Goal: Task Accomplishment & Management: Use online tool/utility

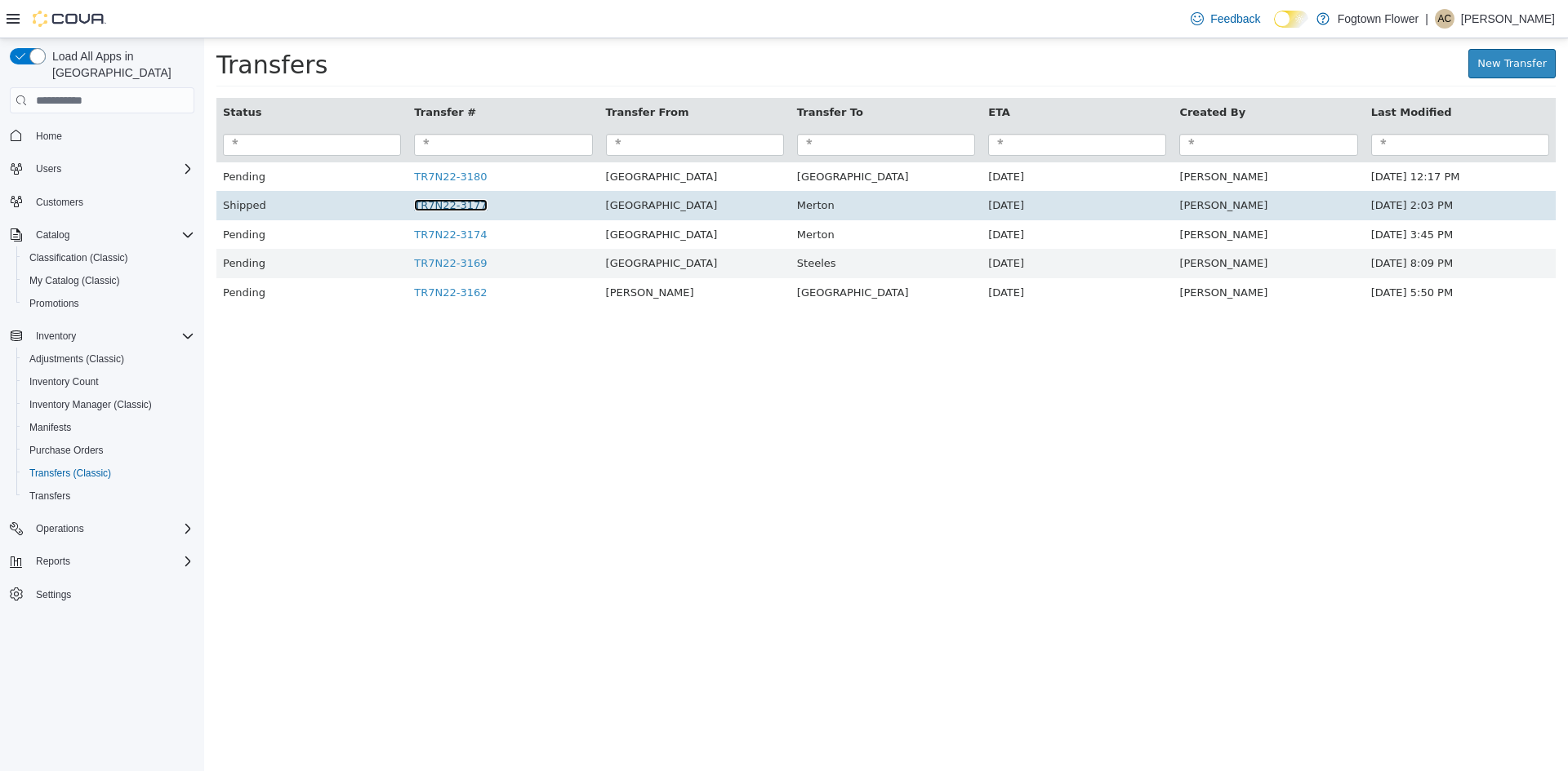
click at [456, 204] on link "TR7N22-3177" at bounding box center [450, 205] width 73 height 12
click at [451, 207] on link "TR7N22-3177" at bounding box center [450, 205] width 73 height 12
click at [441, 209] on link "TR7N22-3177" at bounding box center [450, 205] width 73 height 12
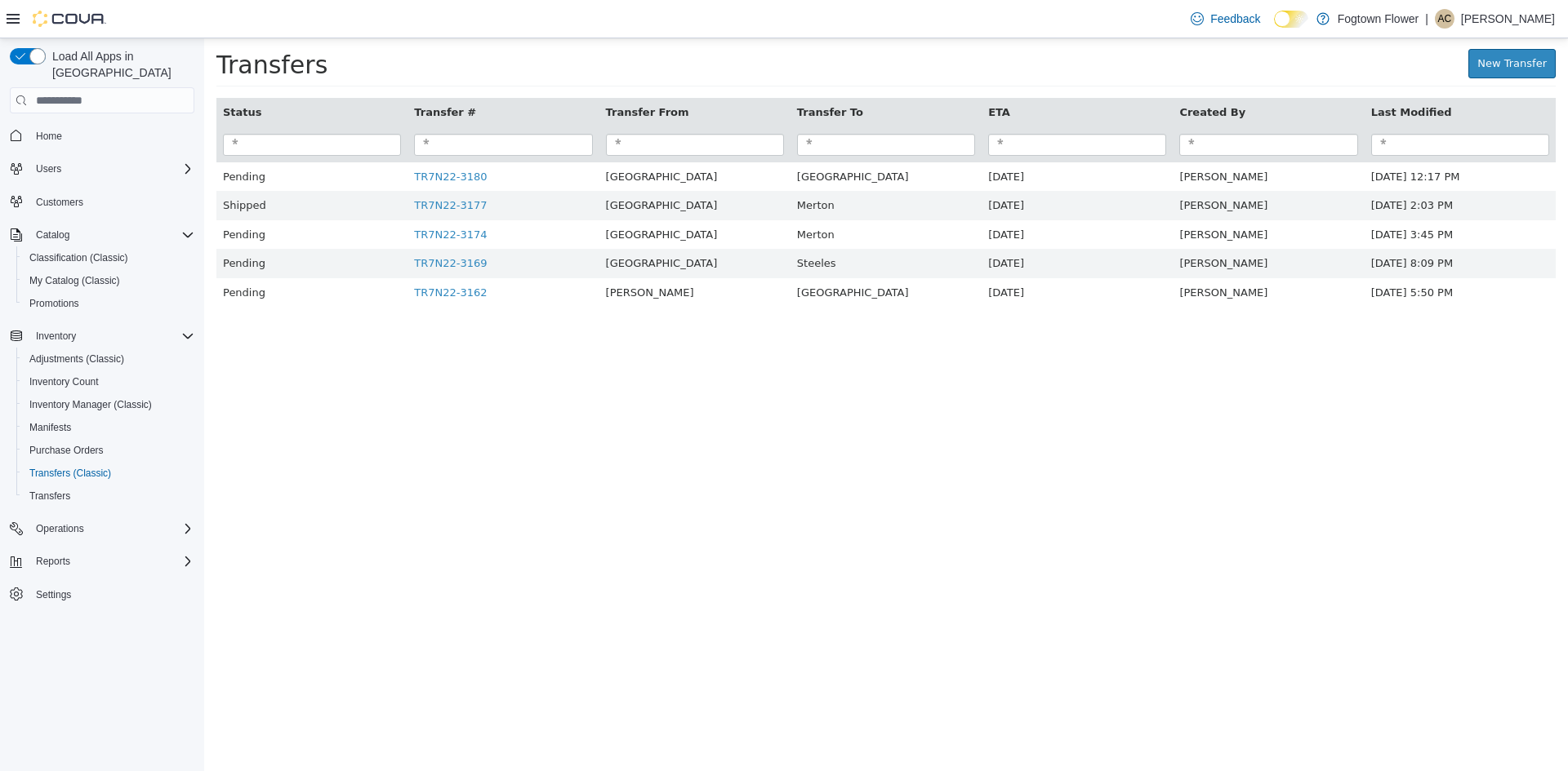
click at [427, 324] on html "× Transfer TR7N22-3177 shipped. Transfers New Transfer Status Transfer # Transf…" at bounding box center [886, 180] width 1364 height 286
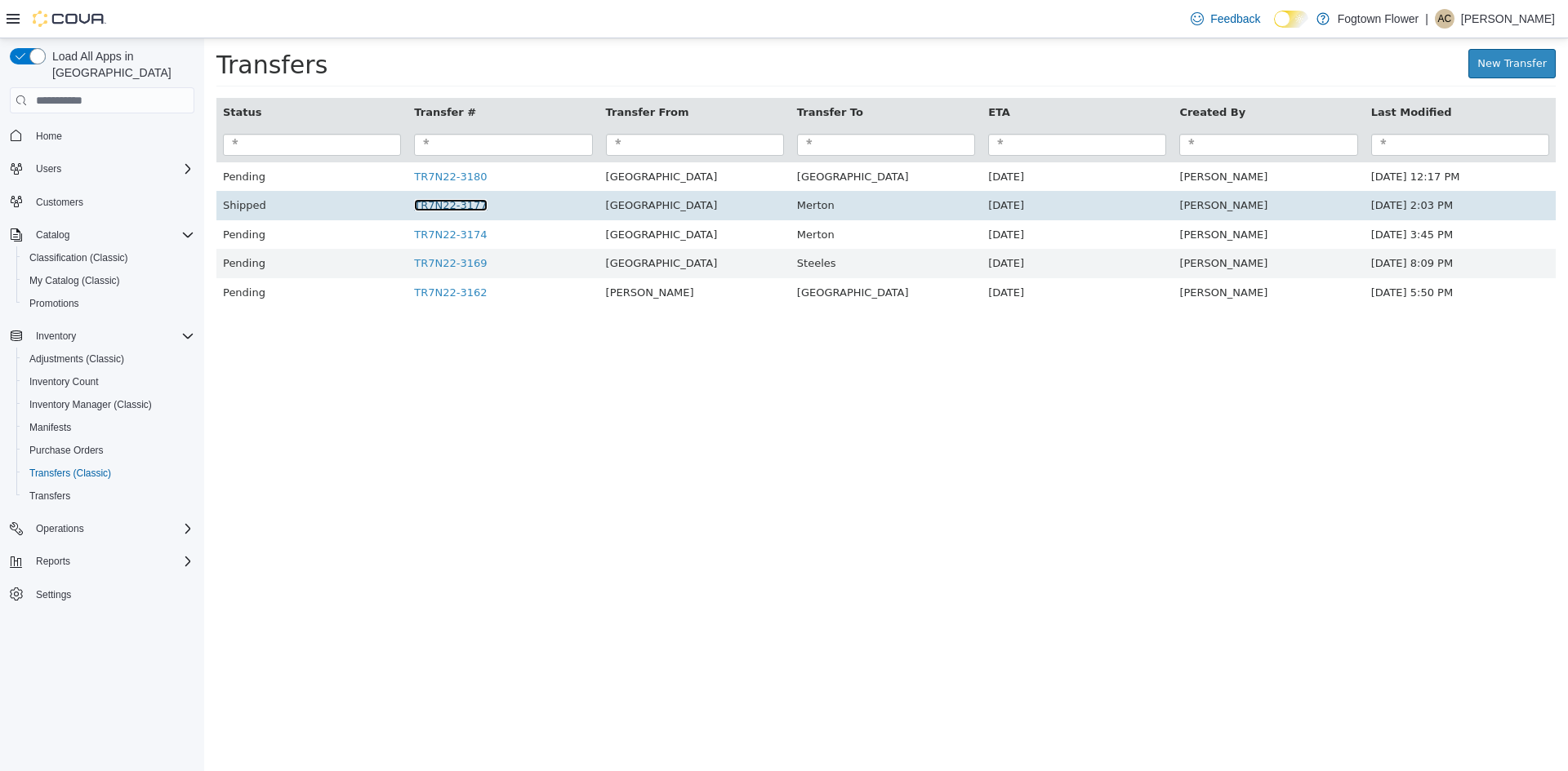
click at [463, 206] on link "TR7N22-3177" at bounding box center [450, 205] width 73 height 12
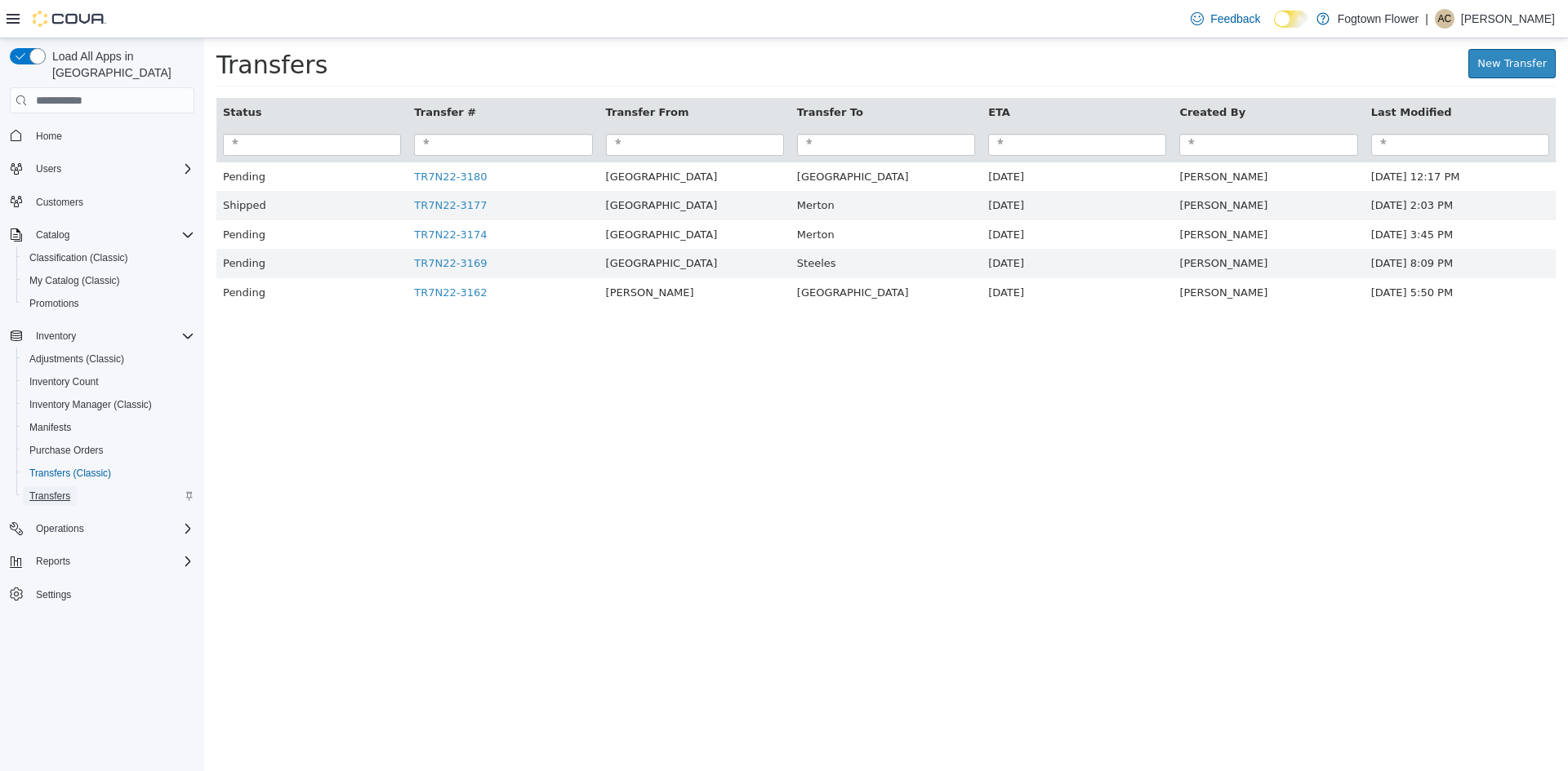
click at [57, 490] on span "Transfers" at bounding box center [50, 496] width 41 height 13
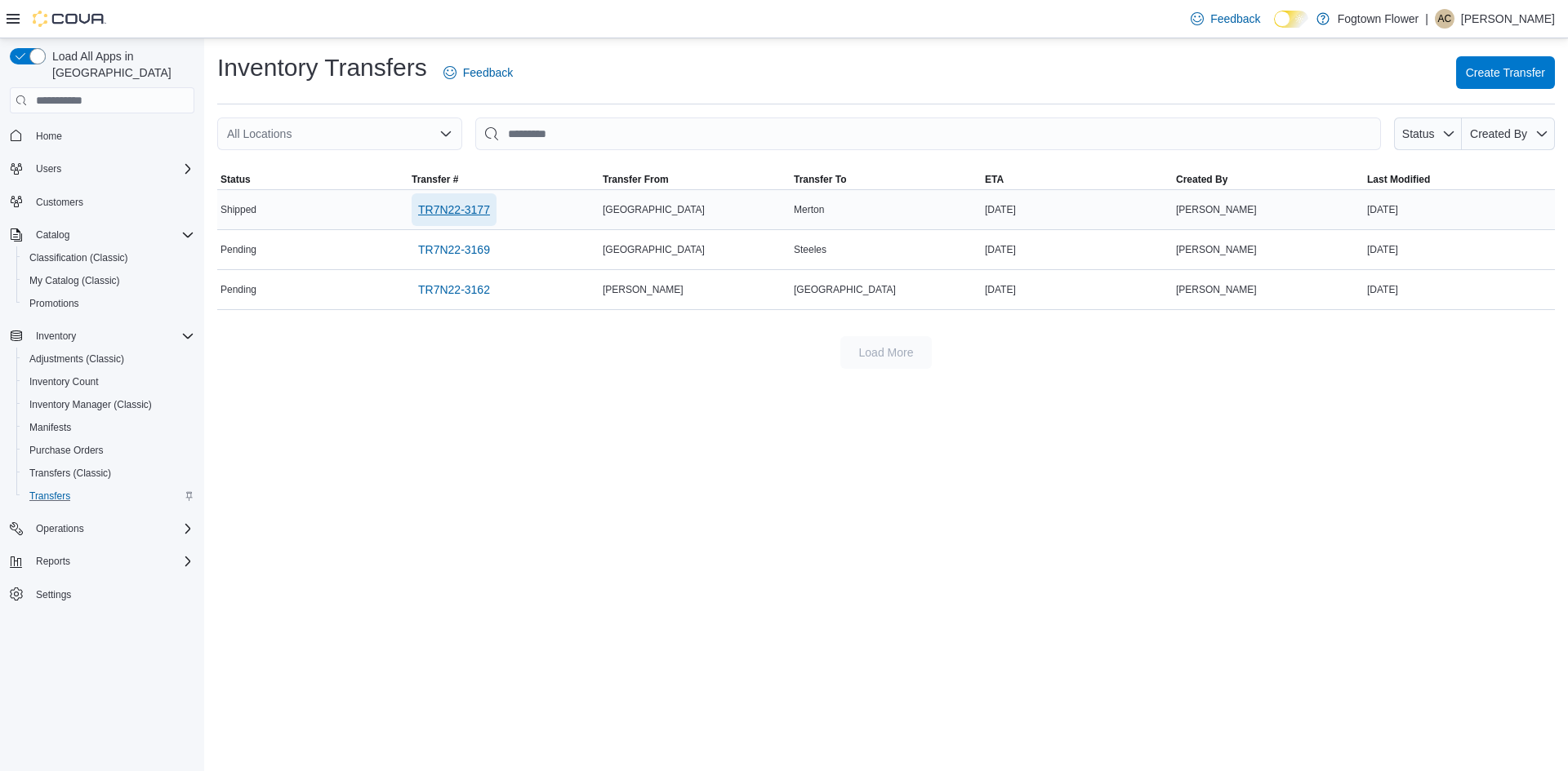
click at [476, 208] on span "TR7N22-3177" at bounding box center [453, 209] width 72 height 16
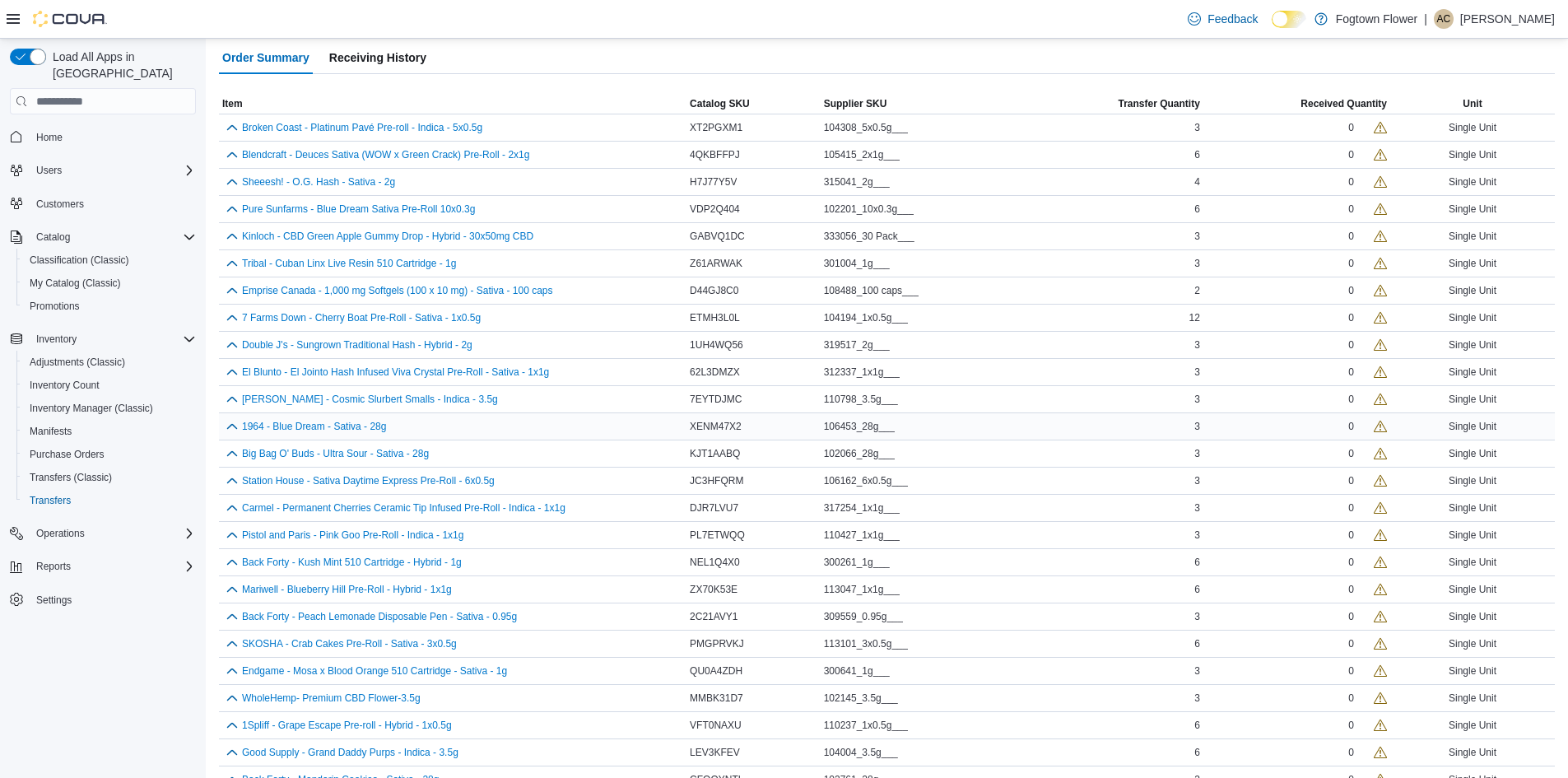
scroll to position [65, 0]
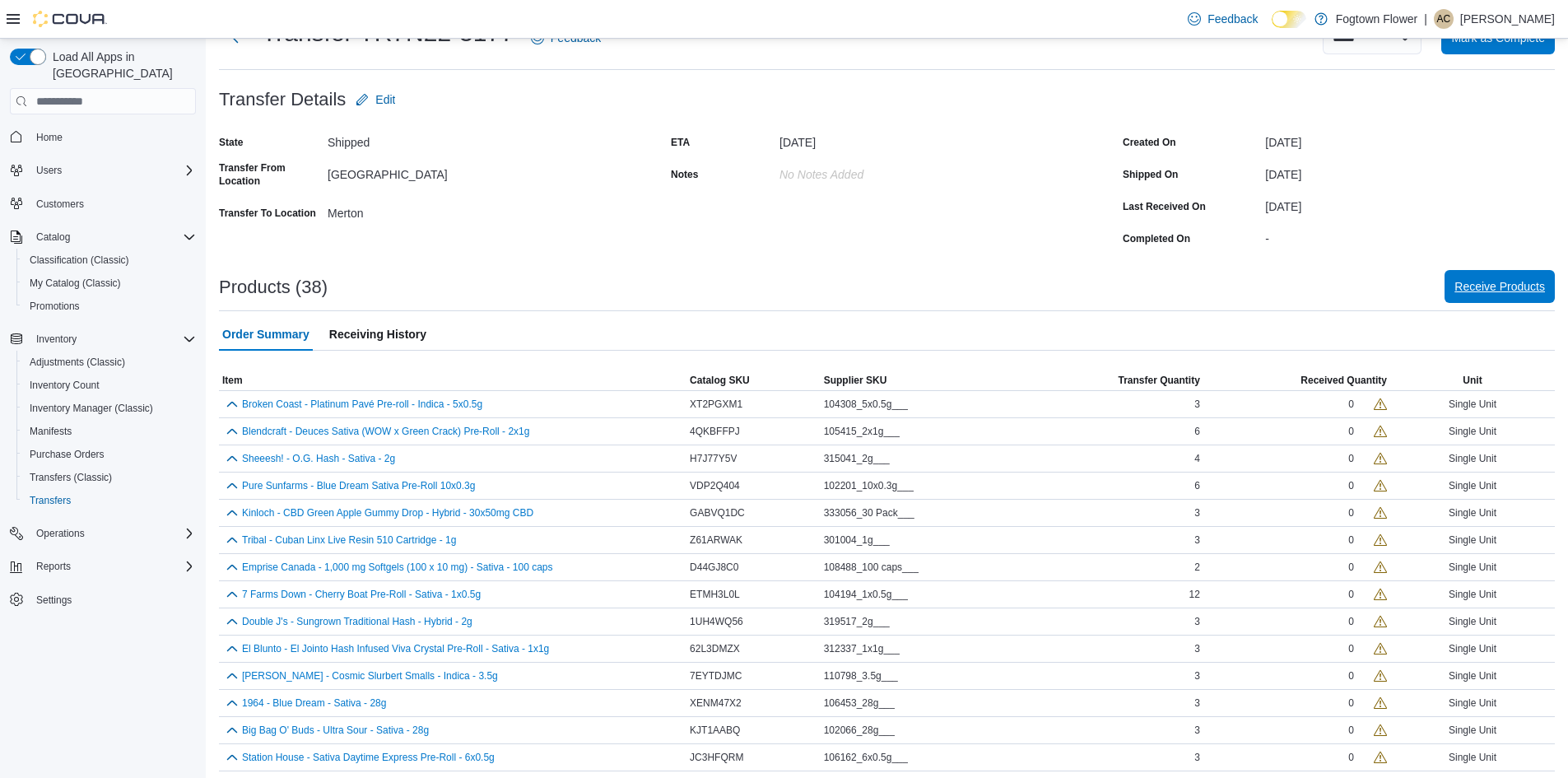
click at [1495, 286] on span "Receive Products" at bounding box center [1500, 286] width 91 height 16
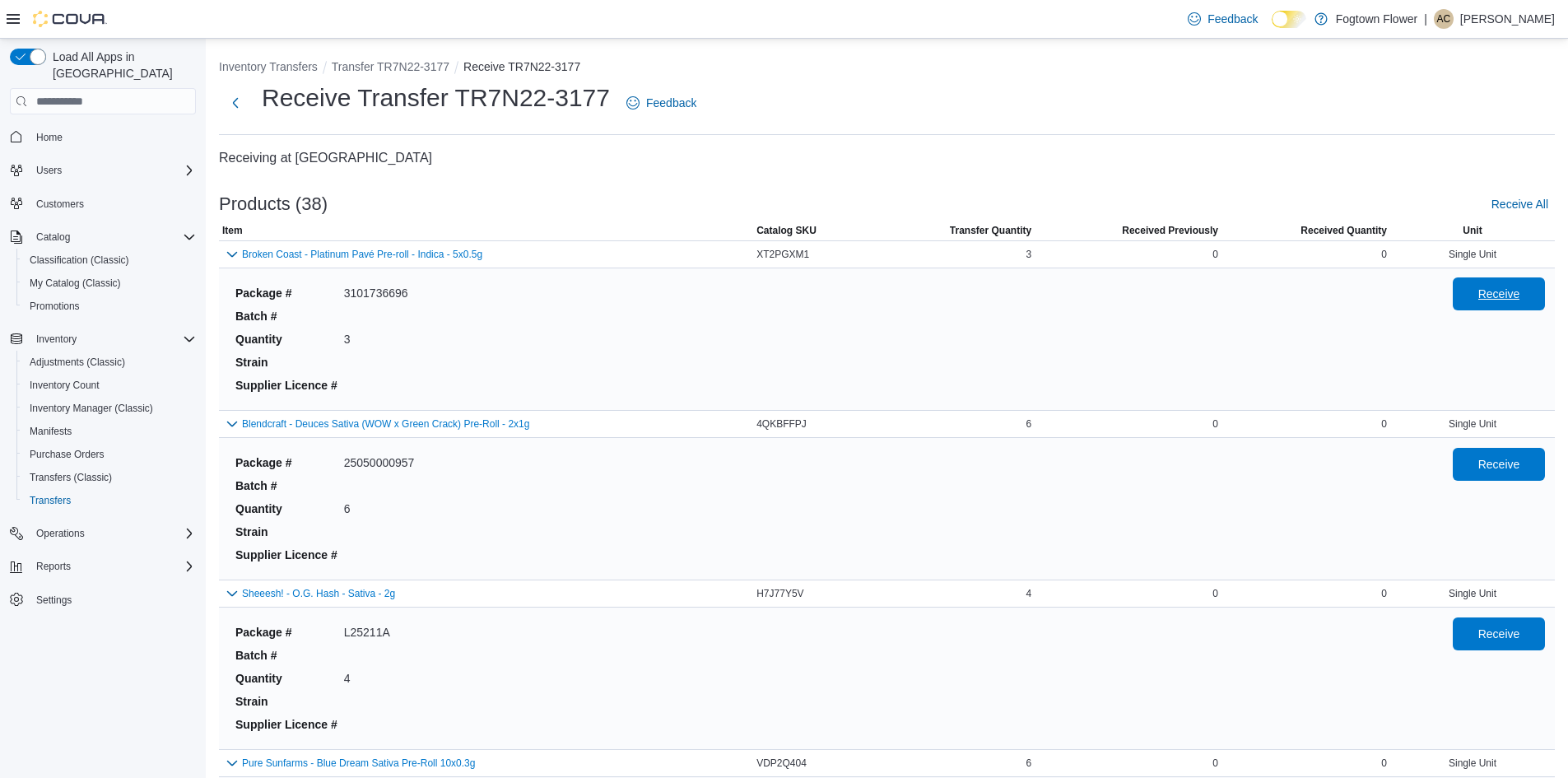
click at [1515, 292] on span "Receive" at bounding box center [1499, 293] width 42 height 16
click at [1501, 480] on span "Receive" at bounding box center [1499, 463] width 73 height 33
click at [1512, 624] on span "Receive" at bounding box center [1499, 634] width 73 height 33
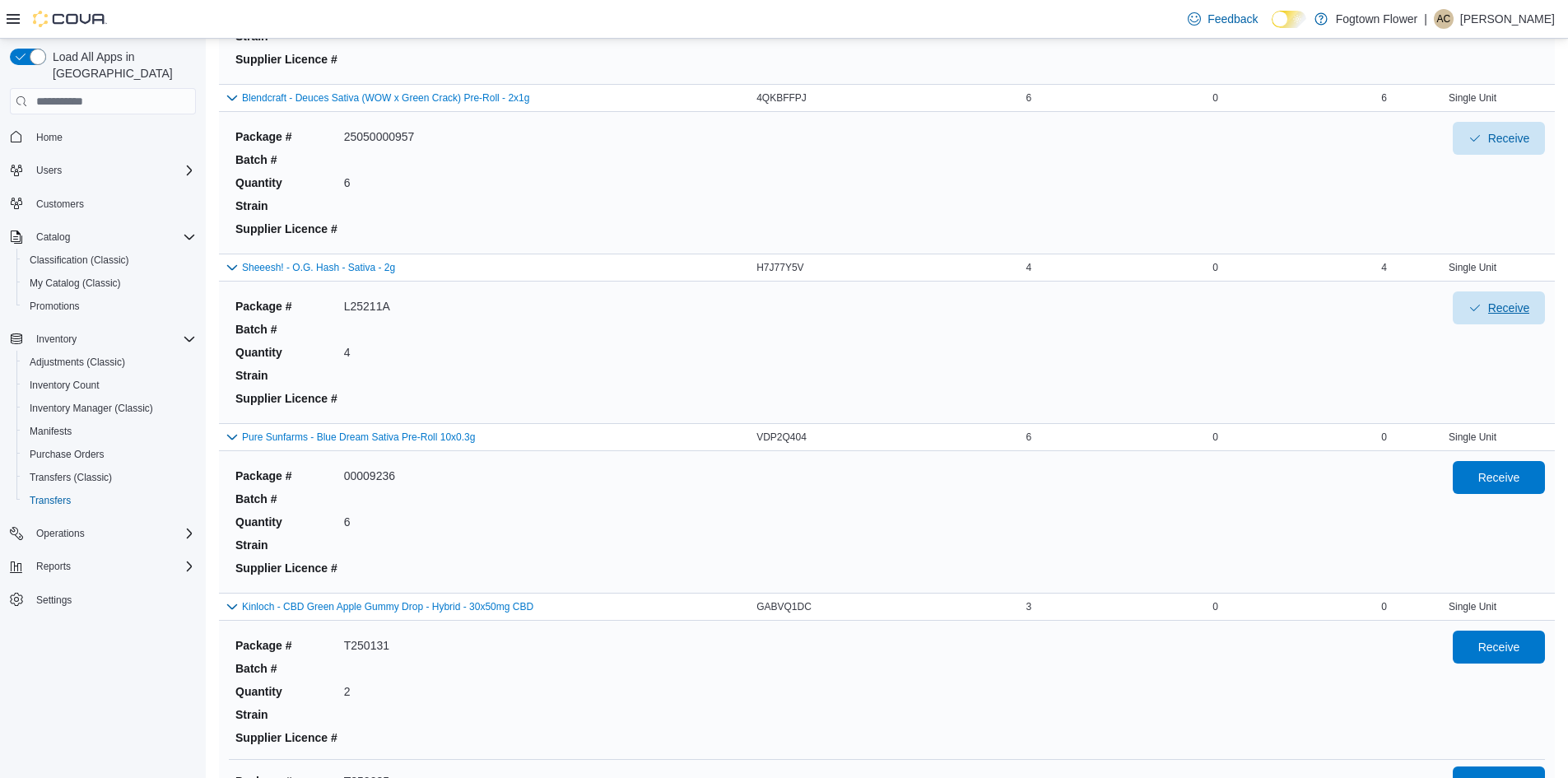
scroll to position [329, 0]
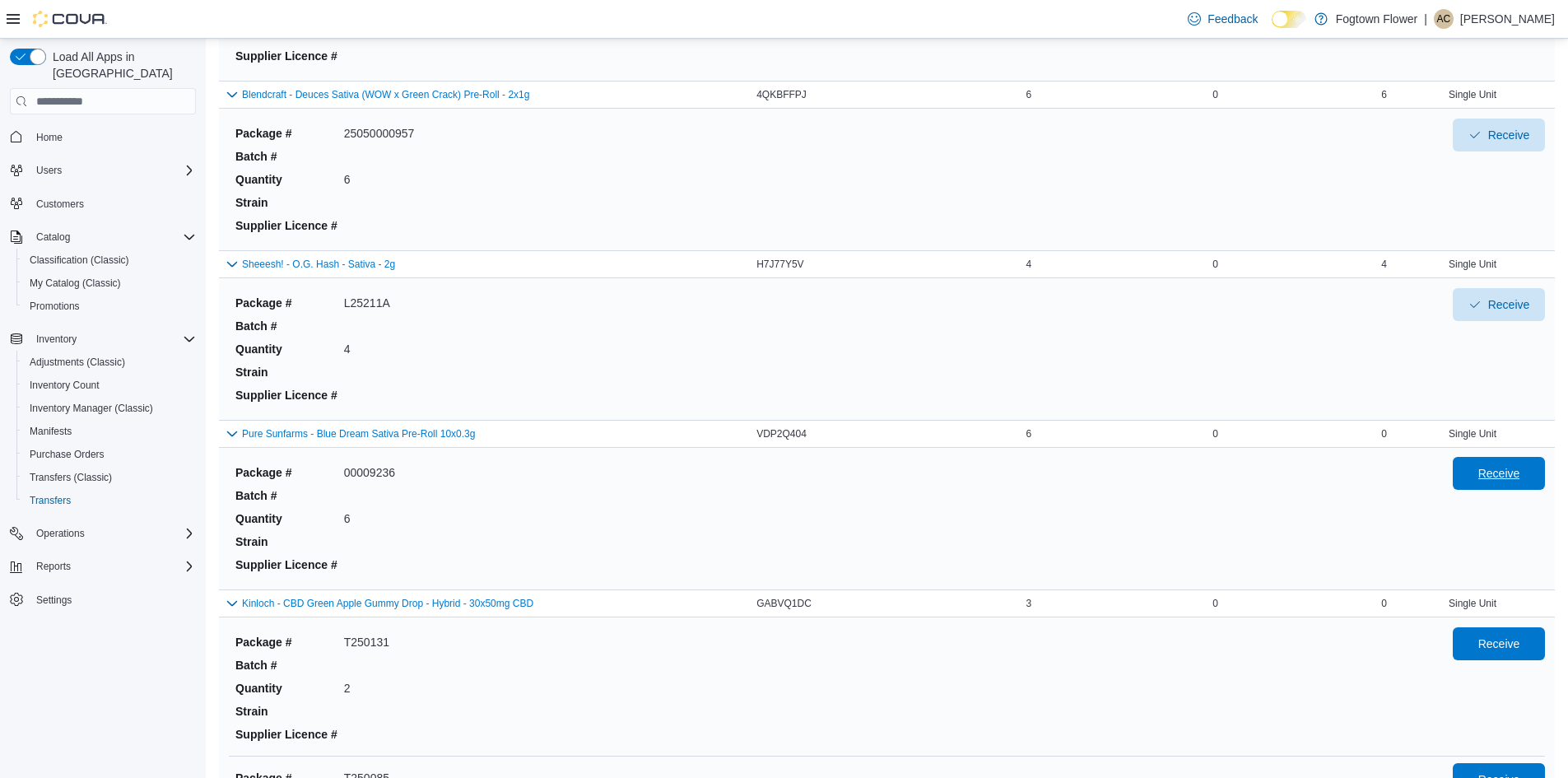
click at [1498, 474] on span "Receive" at bounding box center [1499, 473] width 42 height 16
click at [1495, 643] on span "Receive" at bounding box center [1499, 643] width 42 height 16
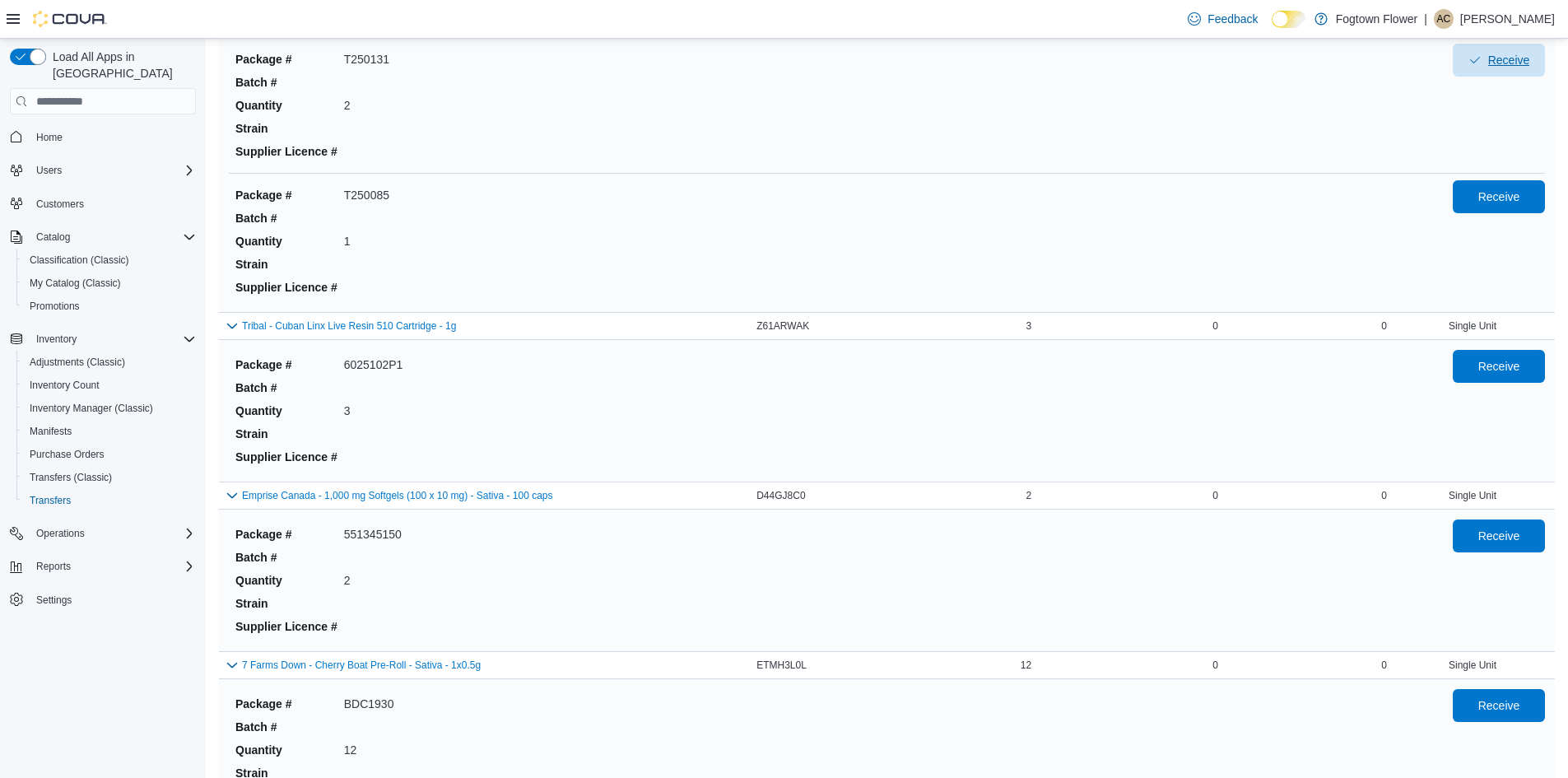
scroll to position [910, 0]
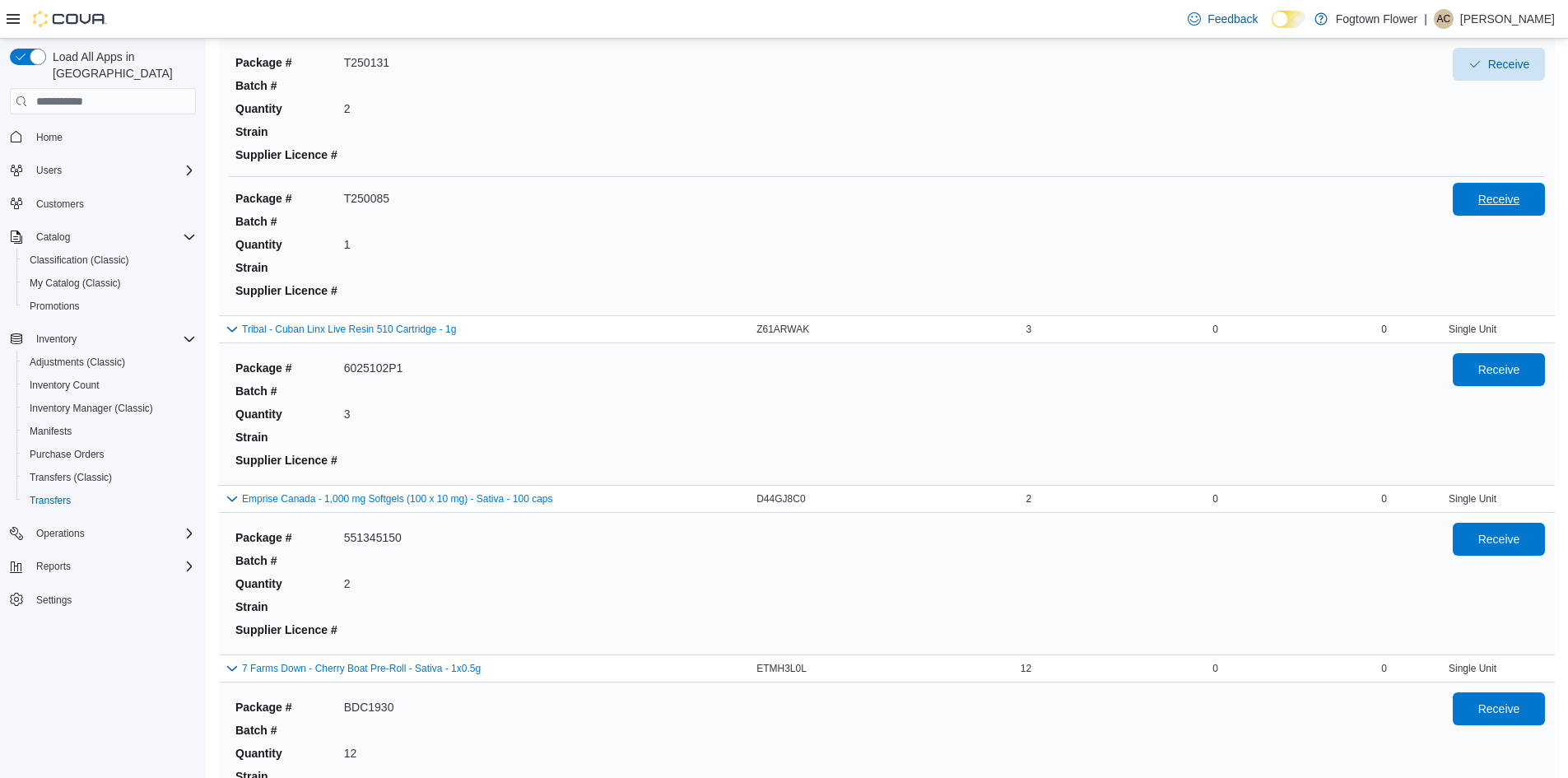
click at [1502, 213] on span "Receive" at bounding box center [1499, 199] width 73 height 33
click at [1503, 385] on span "Receive" at bounding box center [1499, 368] width 73 height 33
click at [1510, 550] on span "Receive" at bounding box center [1499, 539] width 73 height 33
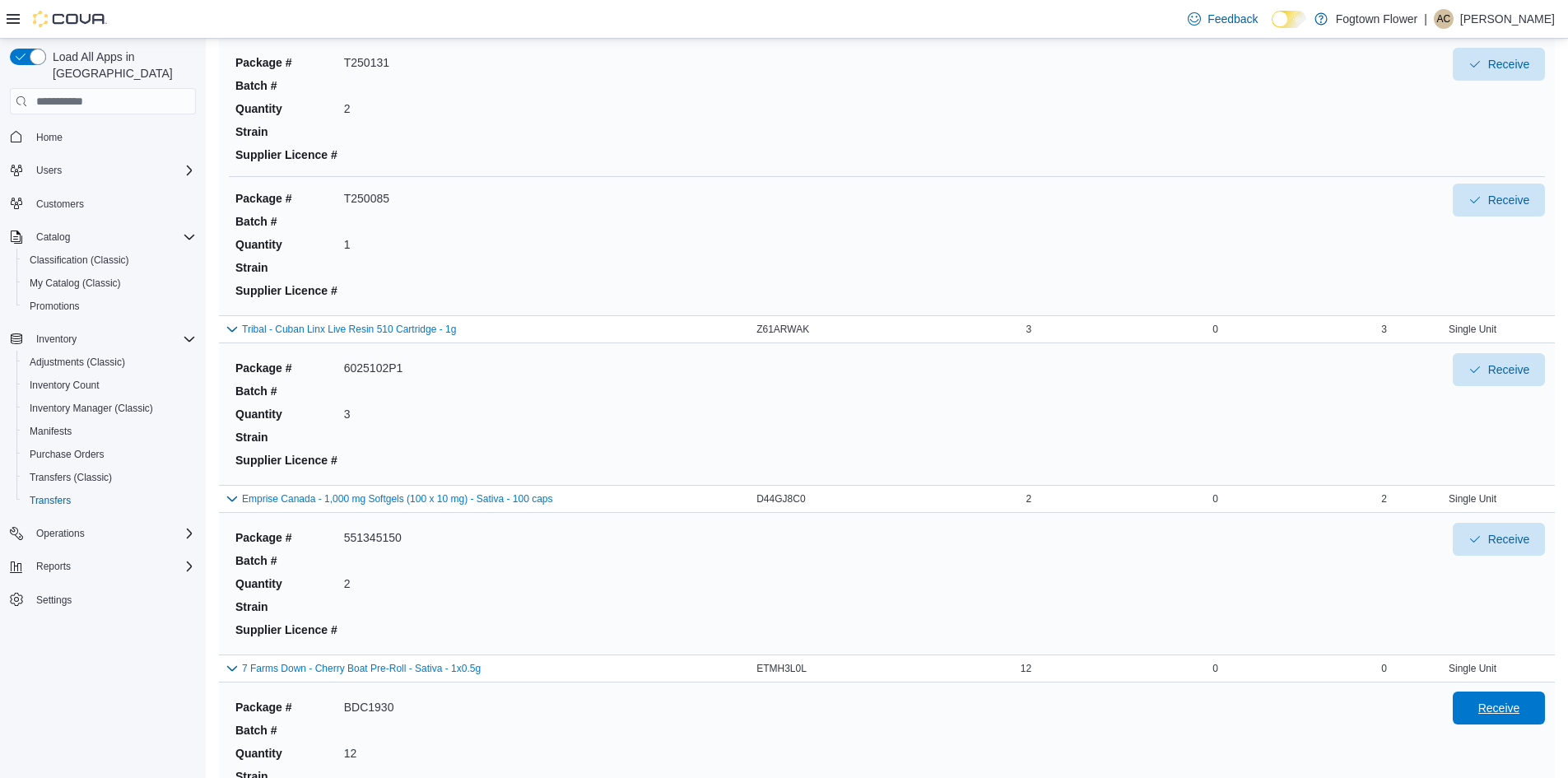
click at [1518, 710] on span "Receive" at bounding box center [1499, 708] width 42 height 16
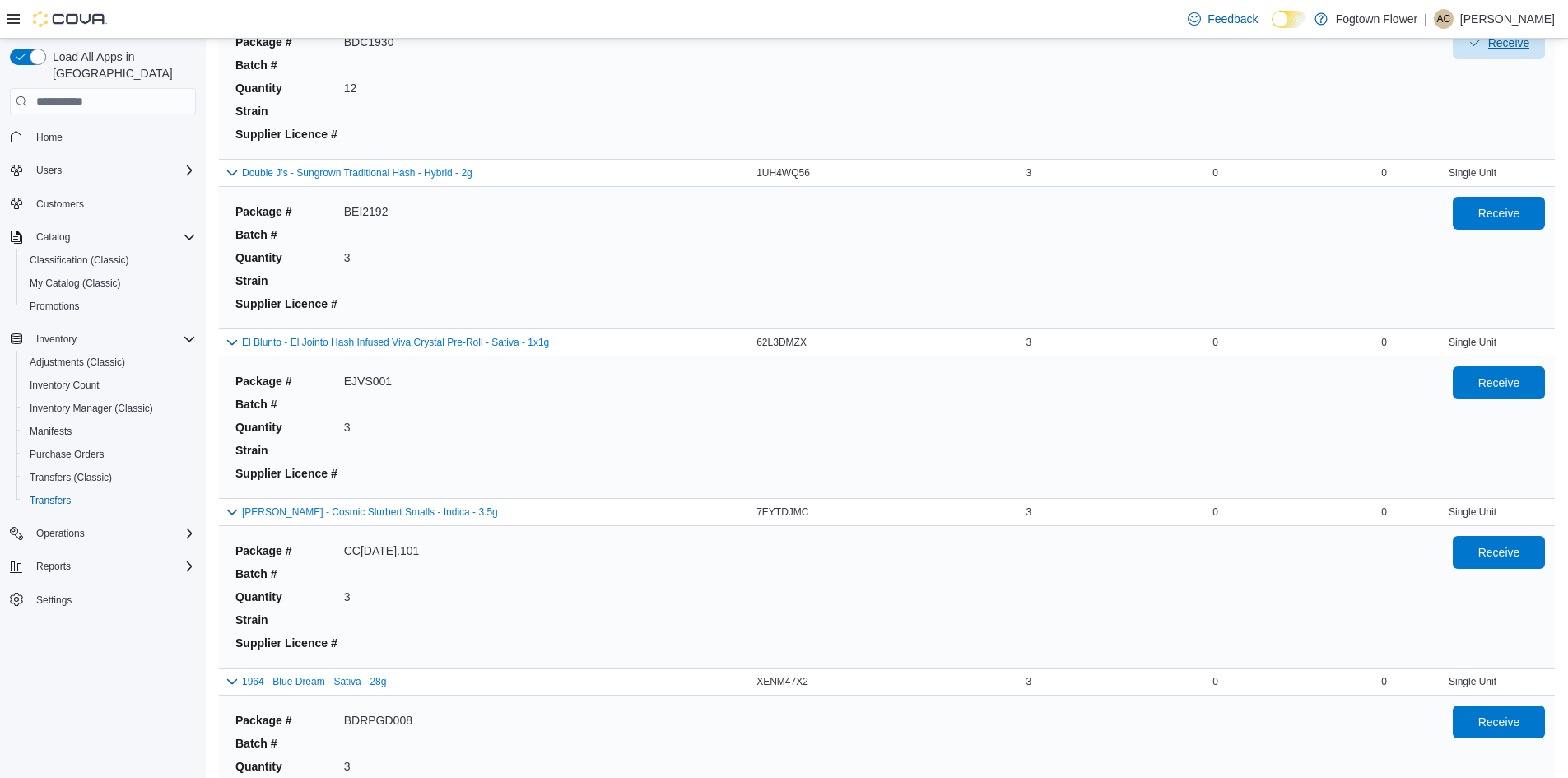
scroll to position [1600, 0]
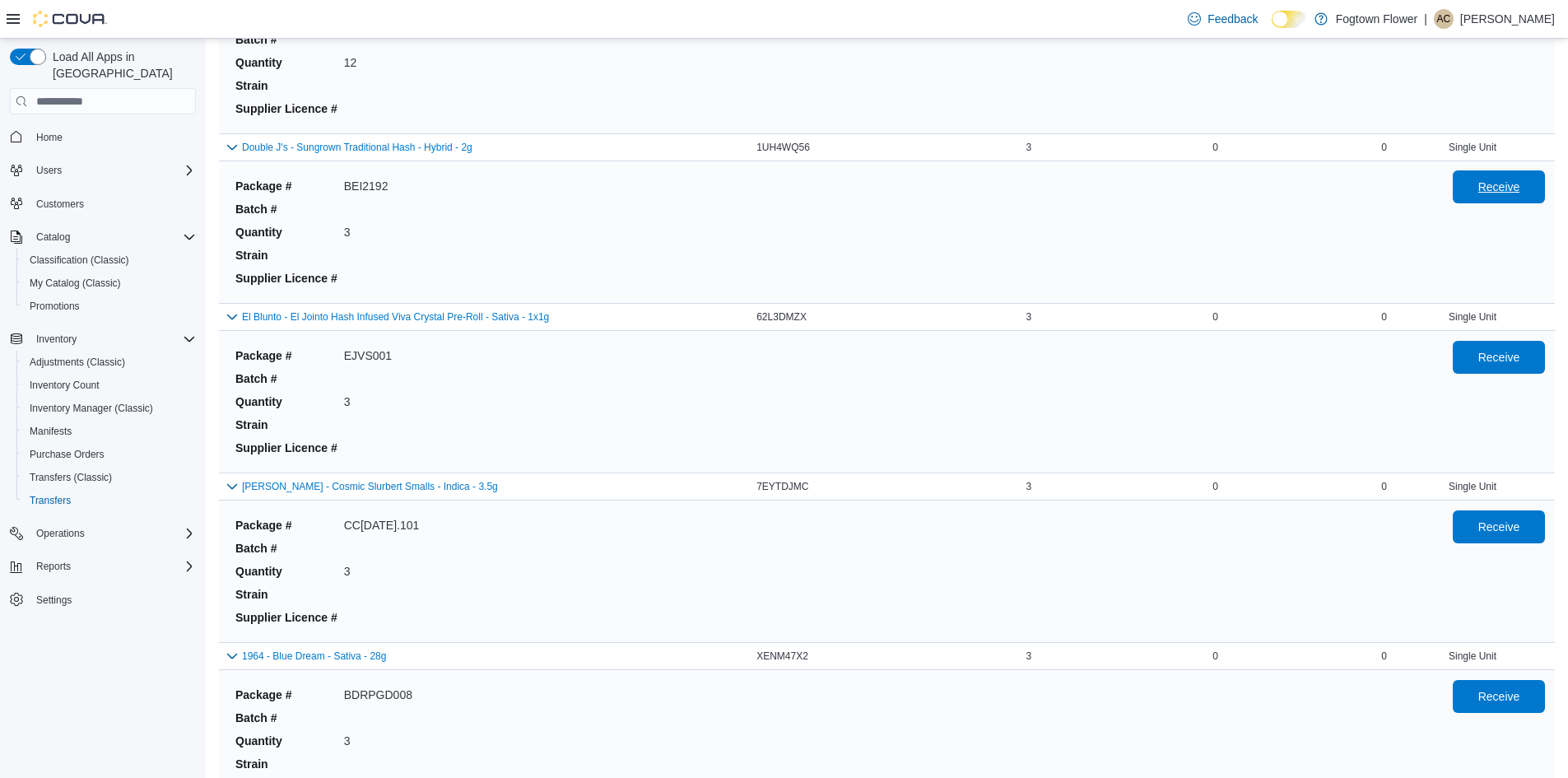
click at [1512, 189] on span "Receive" at bounding box center [1499, 186] width 42 height 16
click at [1499, 373] on span "Receive" at bounding box center [1499, 357] width 73 height 33
click at [1508, 539] on span "Receive" at bounding box center [1499, 526] width 73 height 33
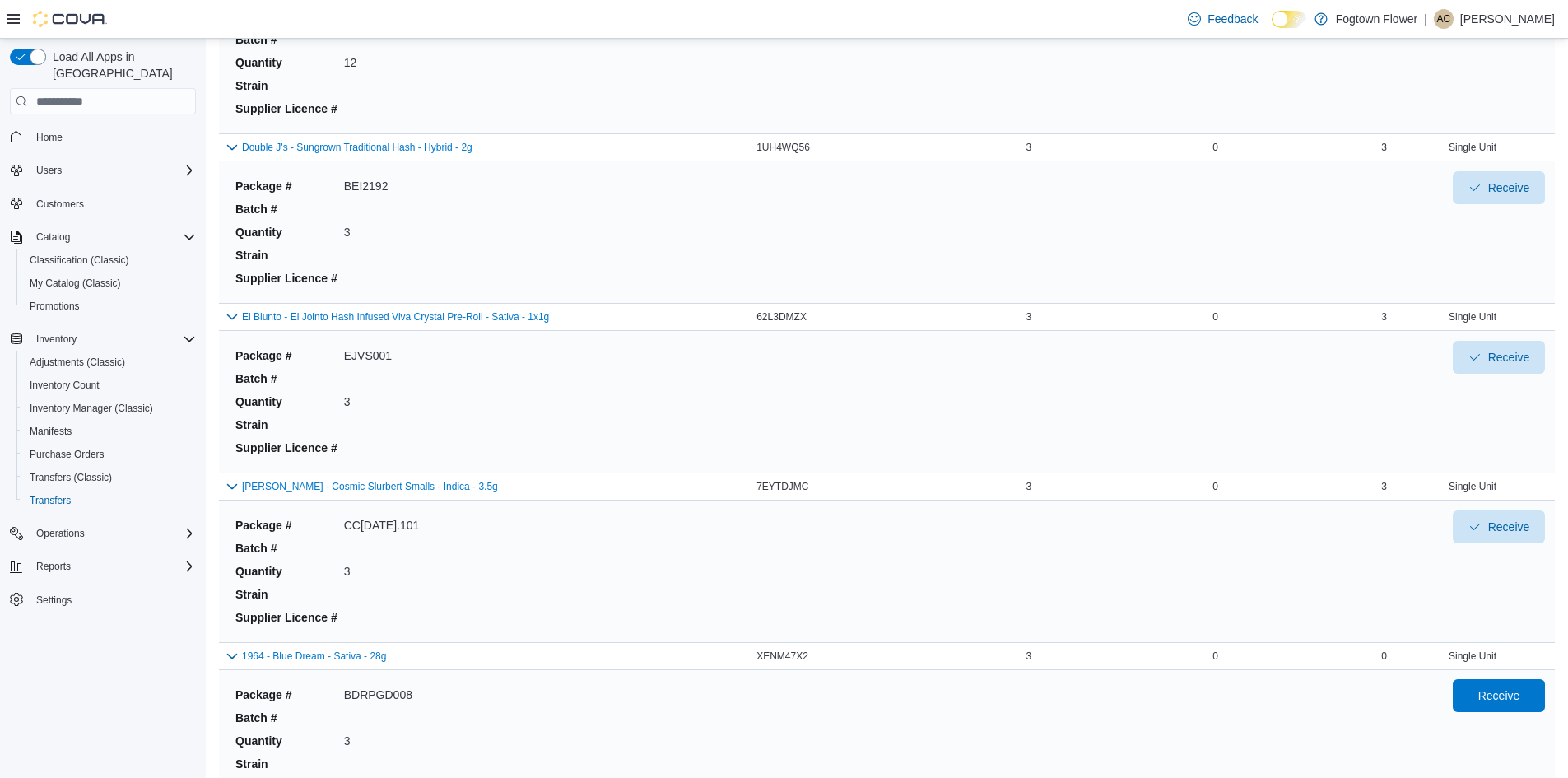
click at [1509, 699] on span "Receive" at bounding box center [1499, 695] width 42 height 16
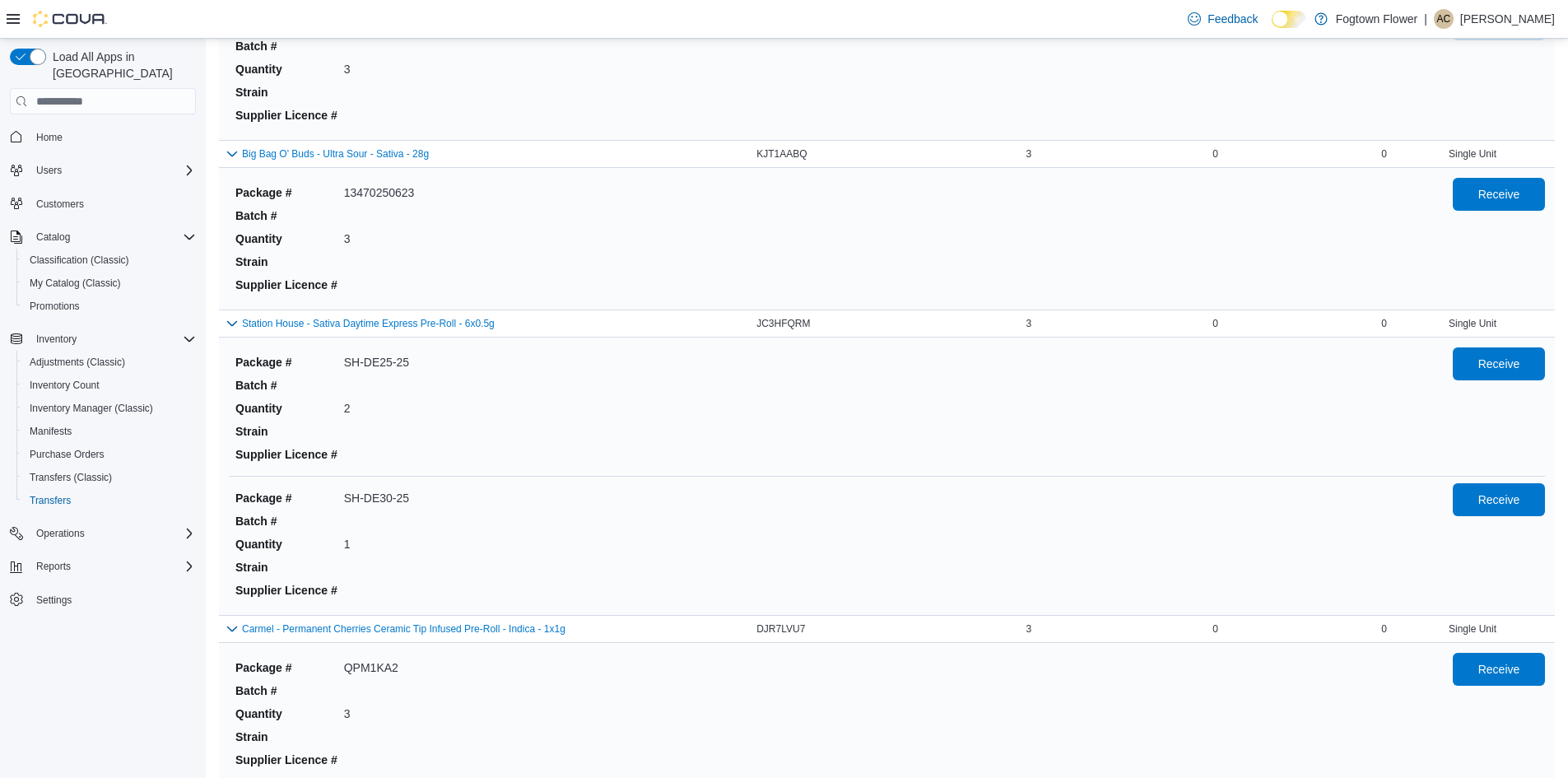
scroll to position [2302, 0]
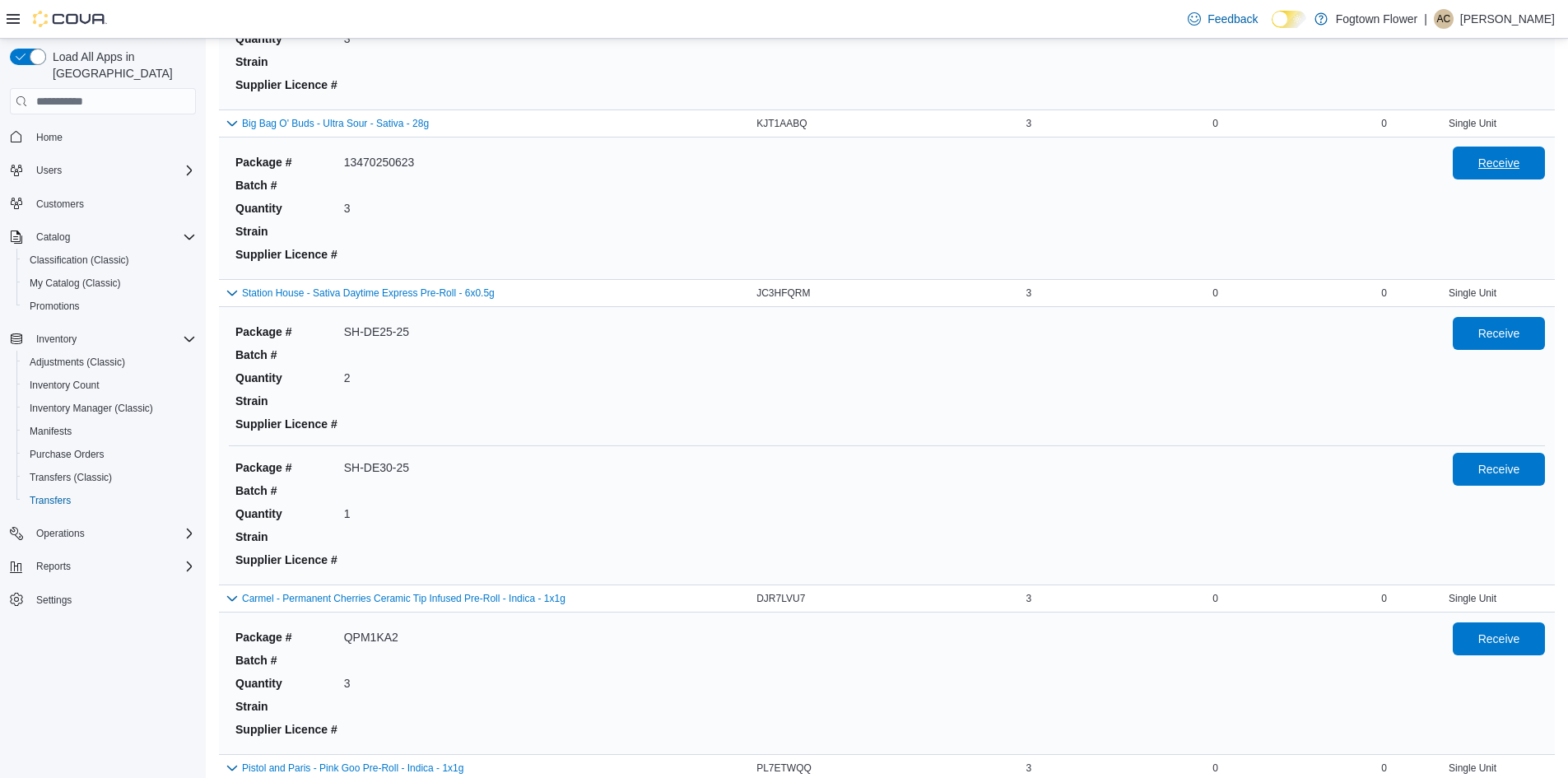
click at [1511, 175] on span "Receive" at bounding box center [1499, 162] width 73 height 33
click at [1510, 344] on span "Receive" at bounding box center [1499, 333] width 73 height 33
click at [1510, 470] on span "Receive" at bounding box center [1499, 468] width 42 height 16
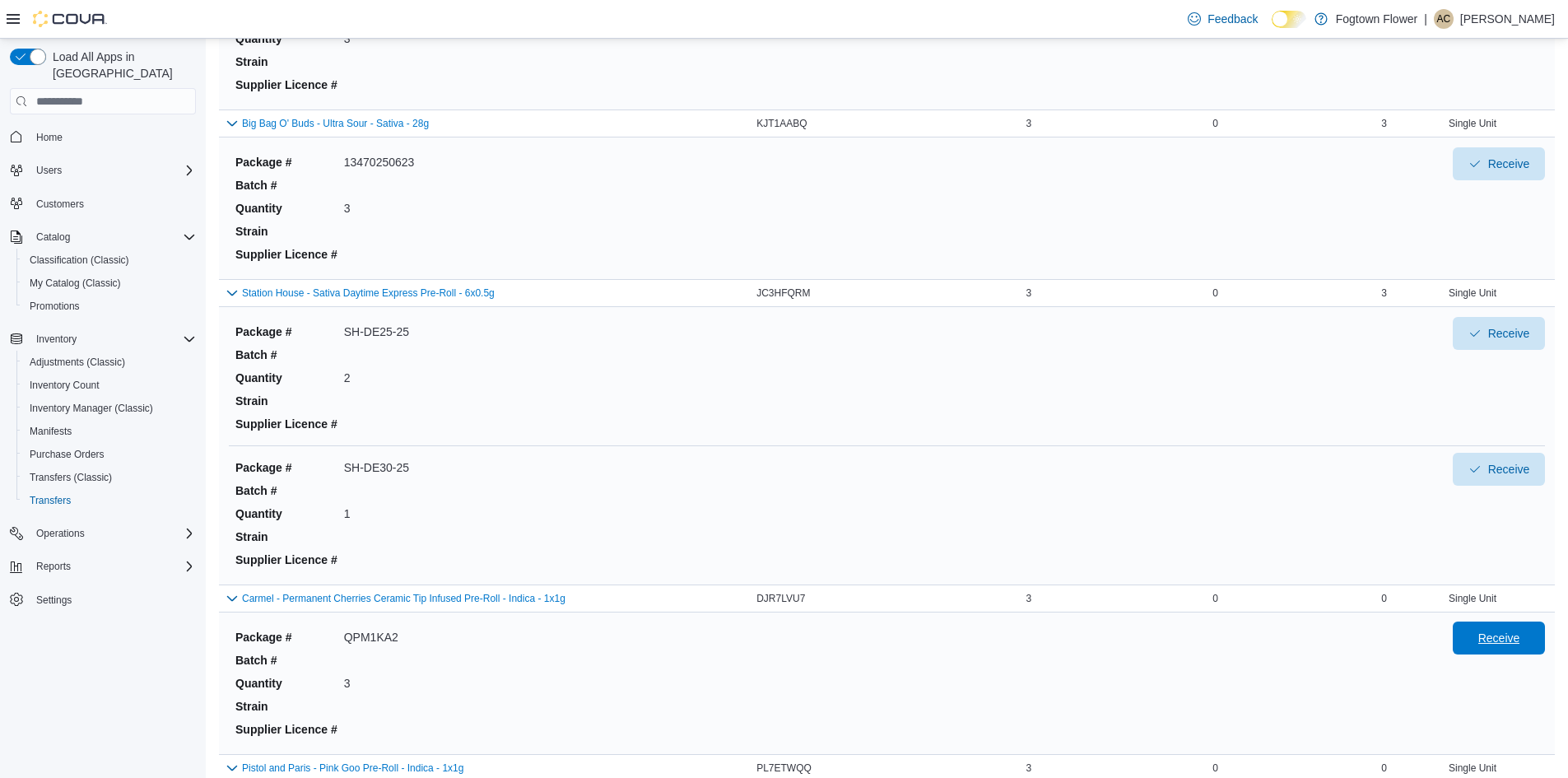
click at [1507, 626] on span "Receive" at bounding box center [1499, 638] width 73 height 33
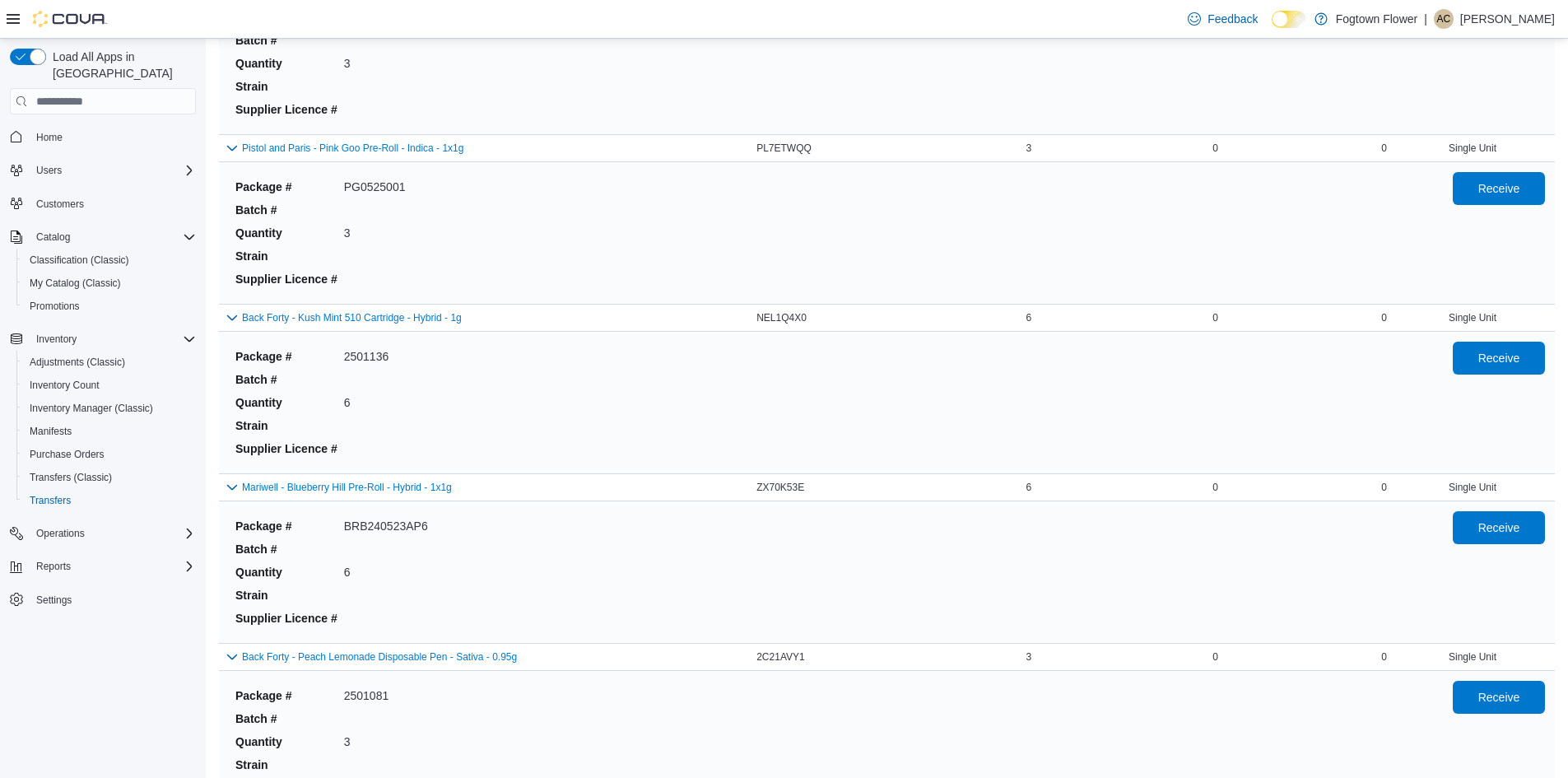
scroll to position [2924, 0]
click at [1500, 194] on span "Receive" at bounding box center [1499, 186] width 42 height 16
click at [1492, 373] on span "Receive" at bounding box center [1499, 357] width 73 height 33
click at [1509, 531] on span "Receive" at bounding box center [1499, 526] width 42 height 16
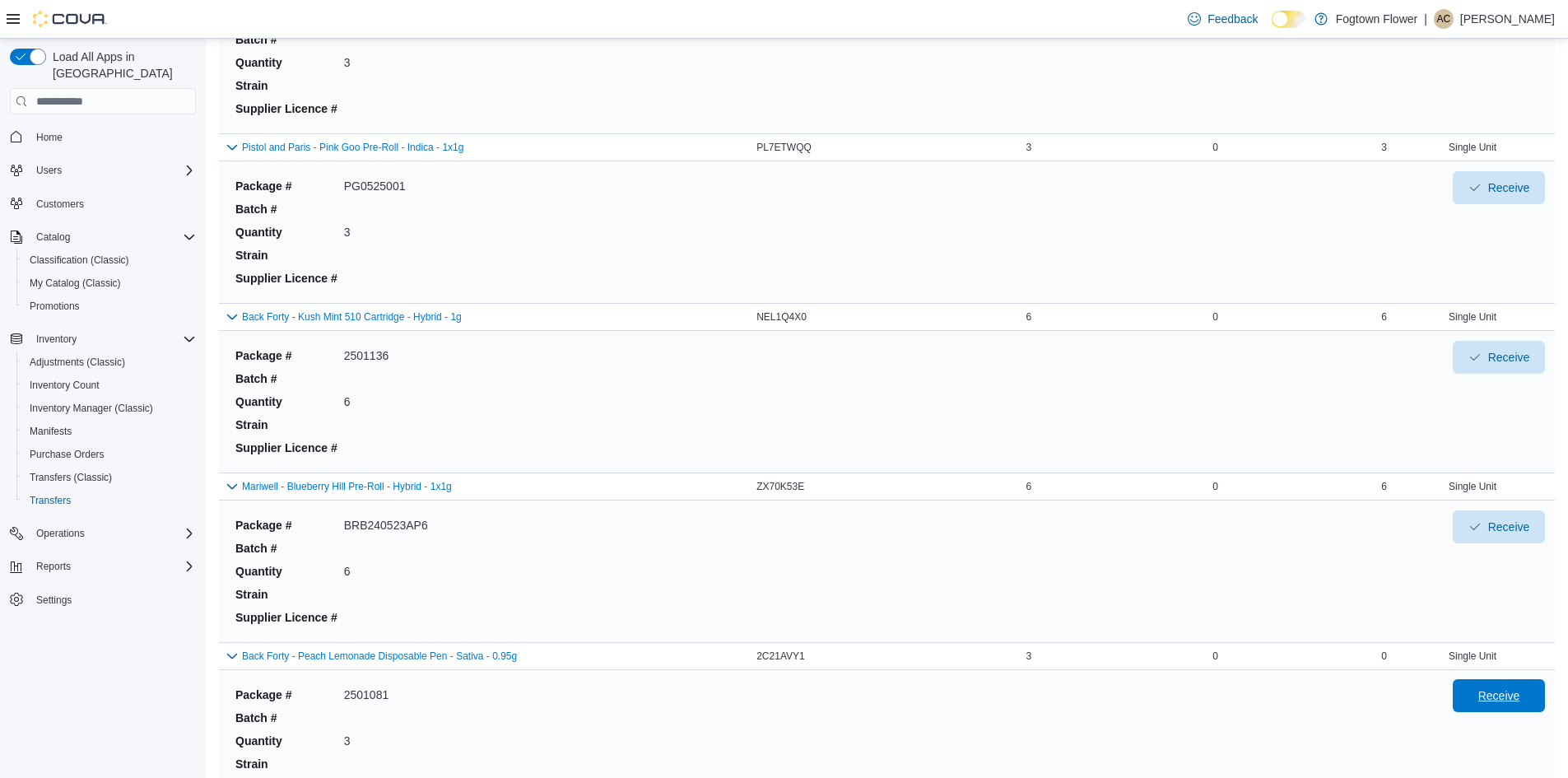
click at [1509, 693] on span "Receive" at bounding box center [1499, 695] width 42 height 16
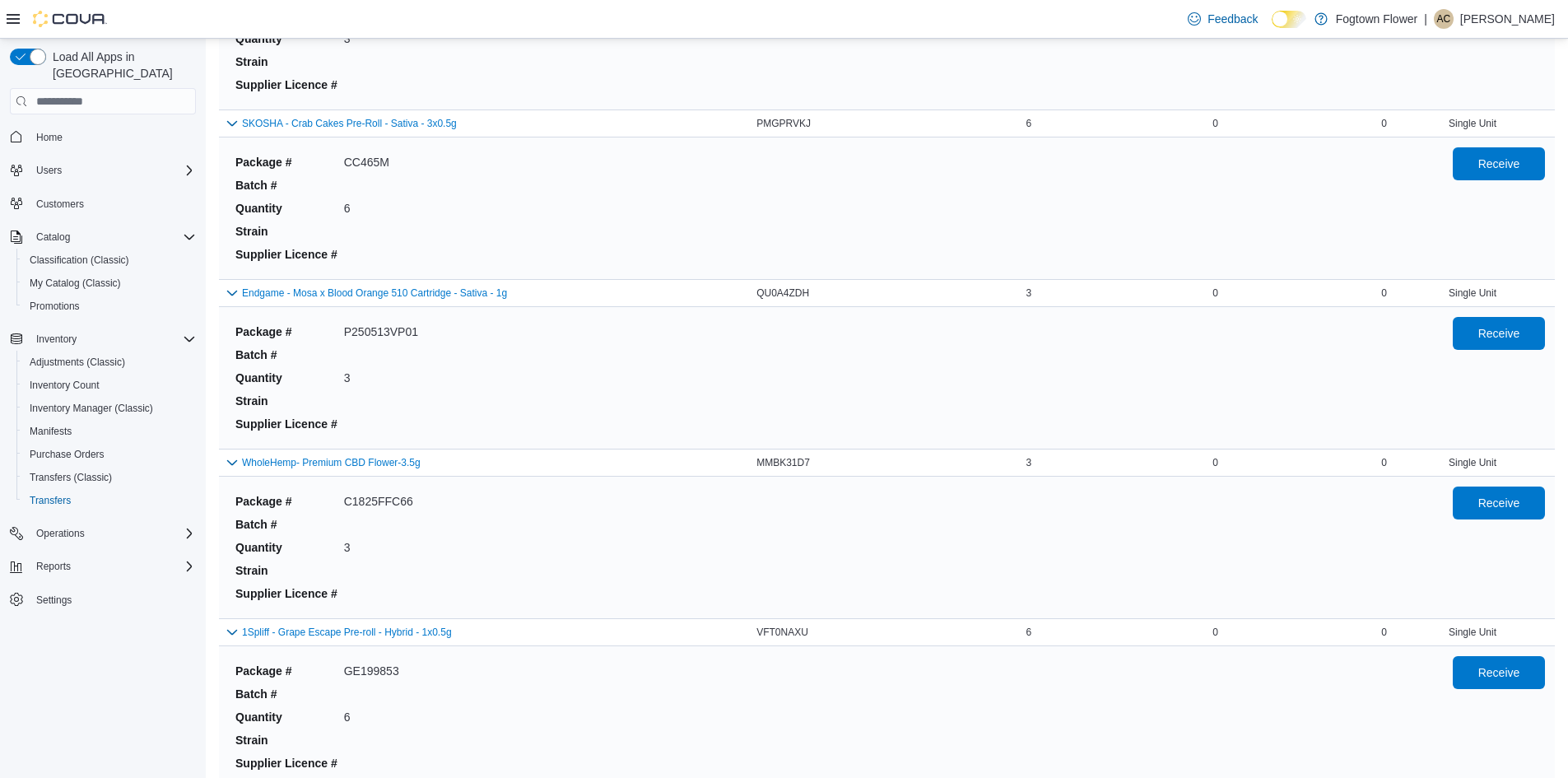
scroll to position [3631, 0]
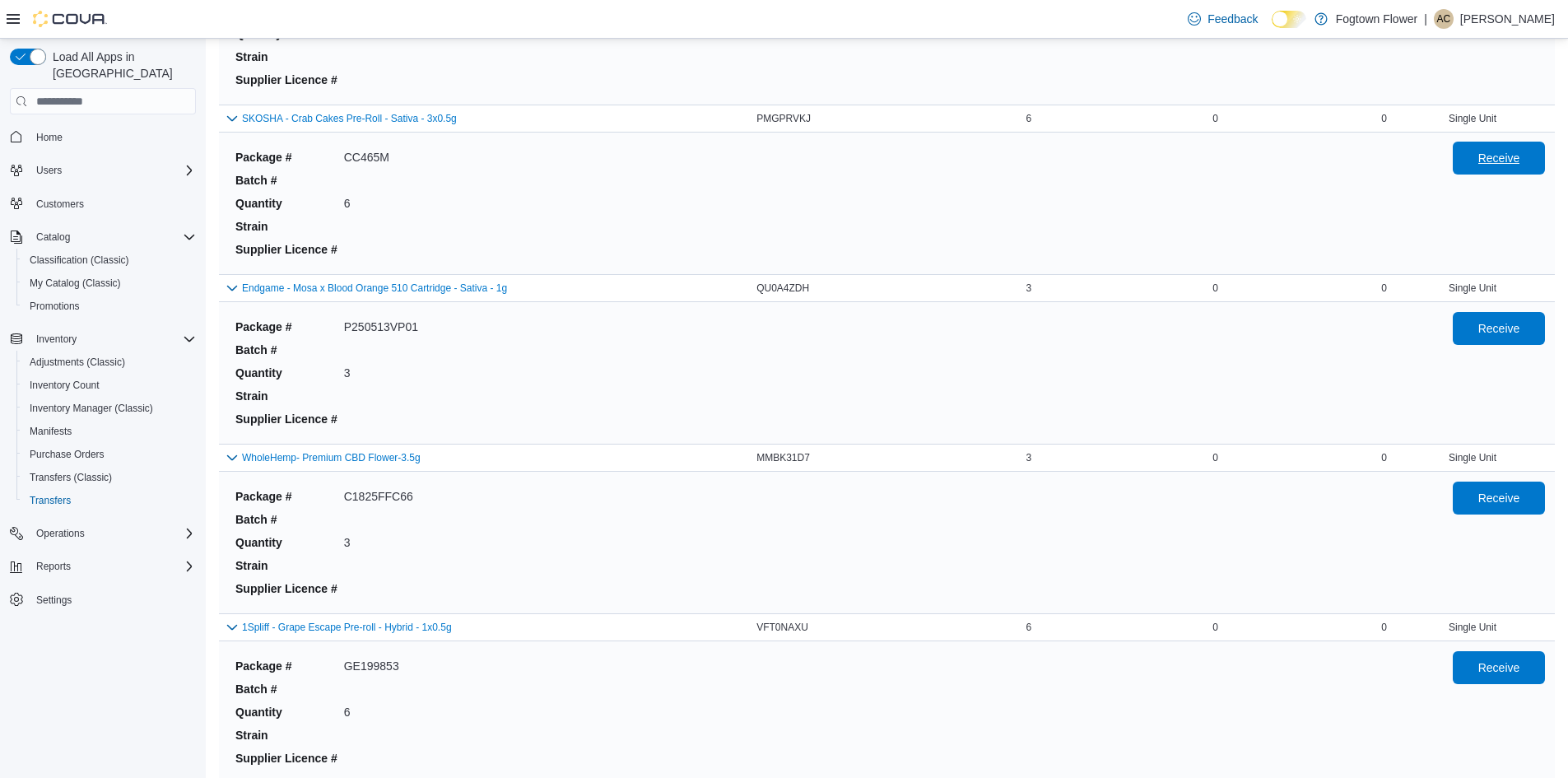
click at [1511, 160] on span "Receive" at bounding box center [1499, 157] width 42 height 16
click at [1513, 345] on span "Receive" at bounding box center [1499, 327] width 73 height 33
click at [1513, 495] on span "Receive" at bounding box center [1499, 497] width 42 height 16
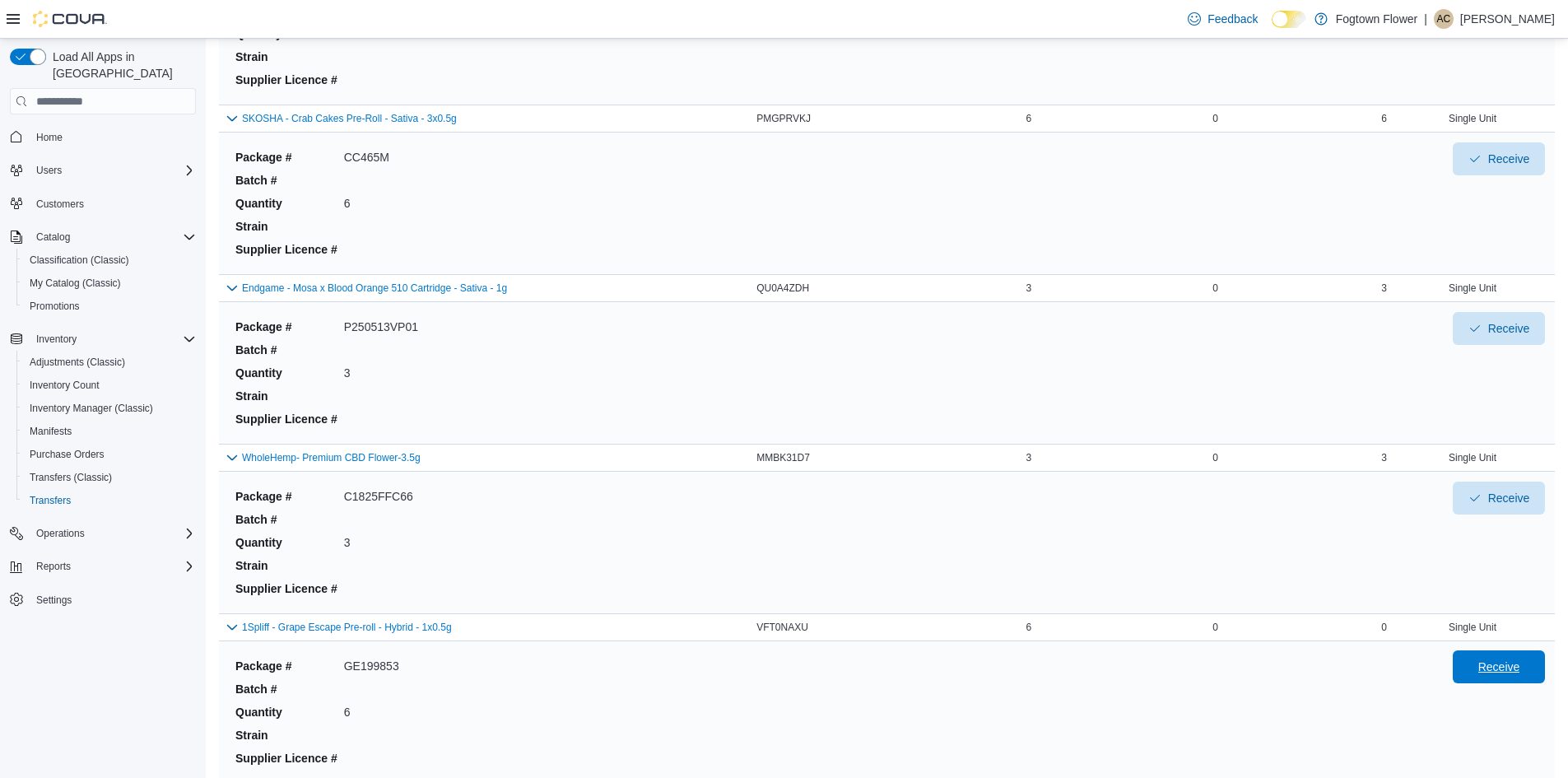
click at [1510, 671] on span "Receive" at bounding box center [1499, 667] width 42 height 16
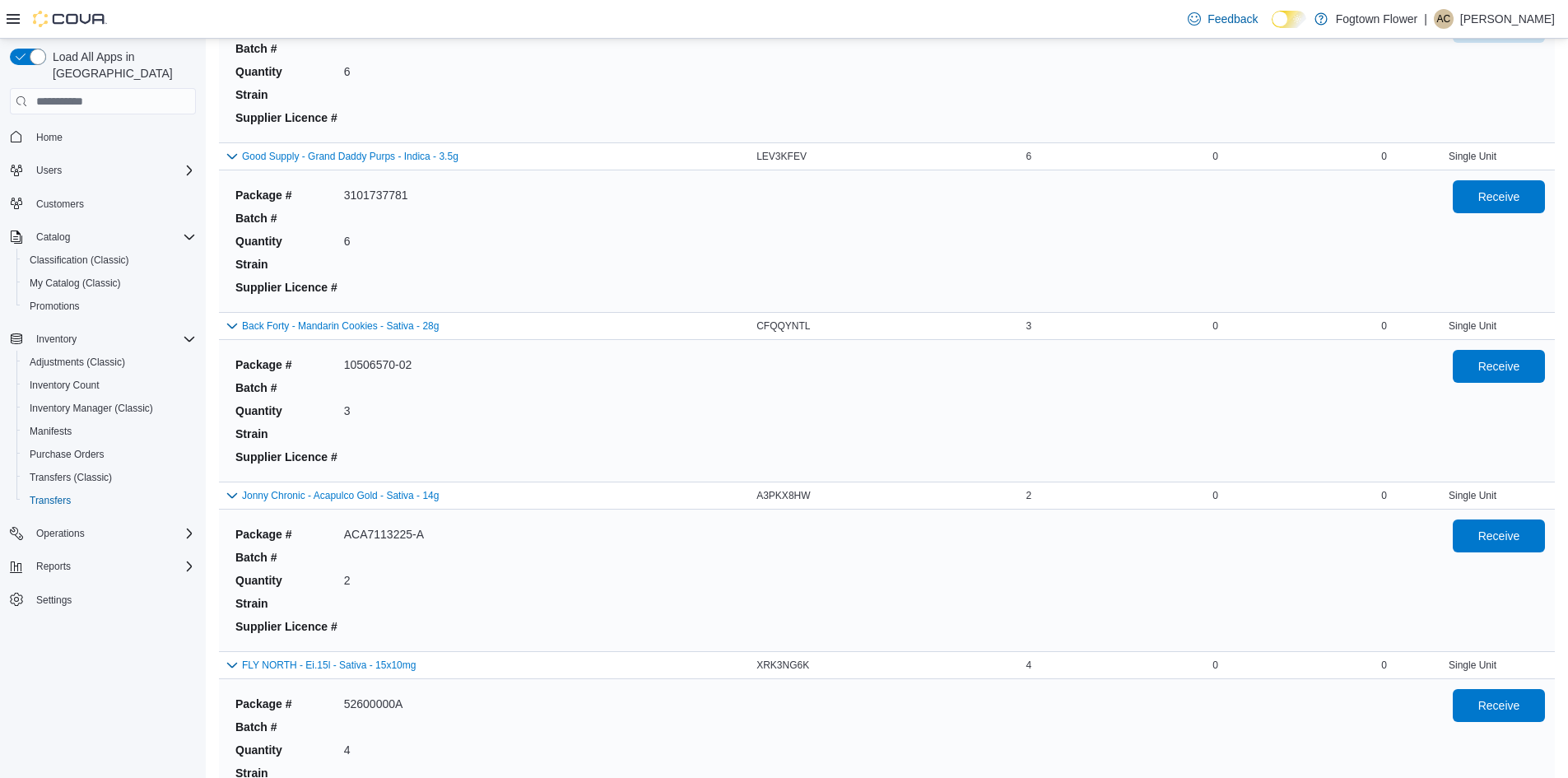
scroll to position [4276, 0]
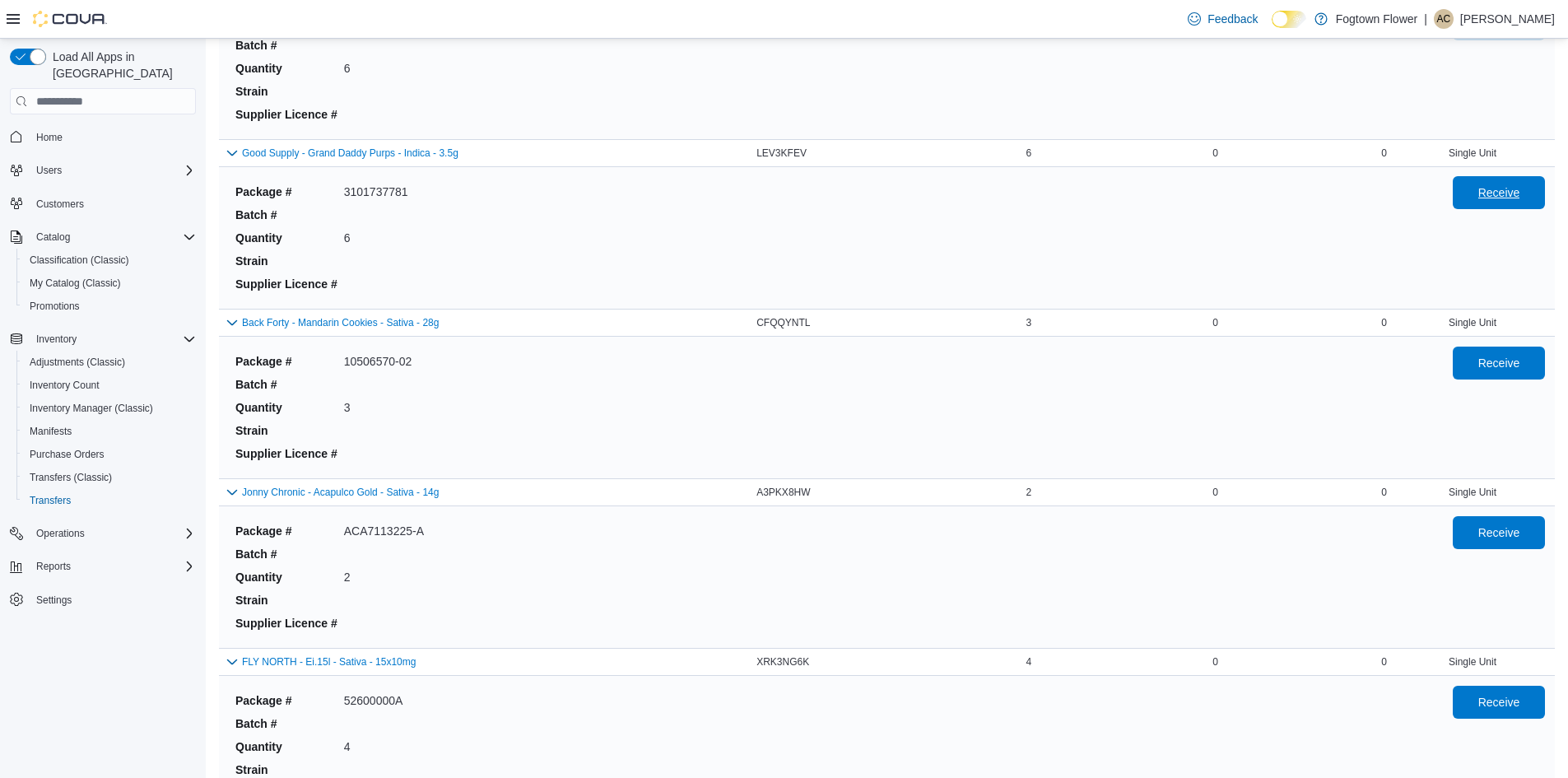
click at [1532, 204] on span "Receive" at bounding box center [1499, 192] width 73 height 33
click at [1512, 373] on span "Receive" at bounding box center [1499, 362] width 73 height 33
click at [1495, 532] on span "Receive" at bounding box center [1499, 532] width 42 height 16
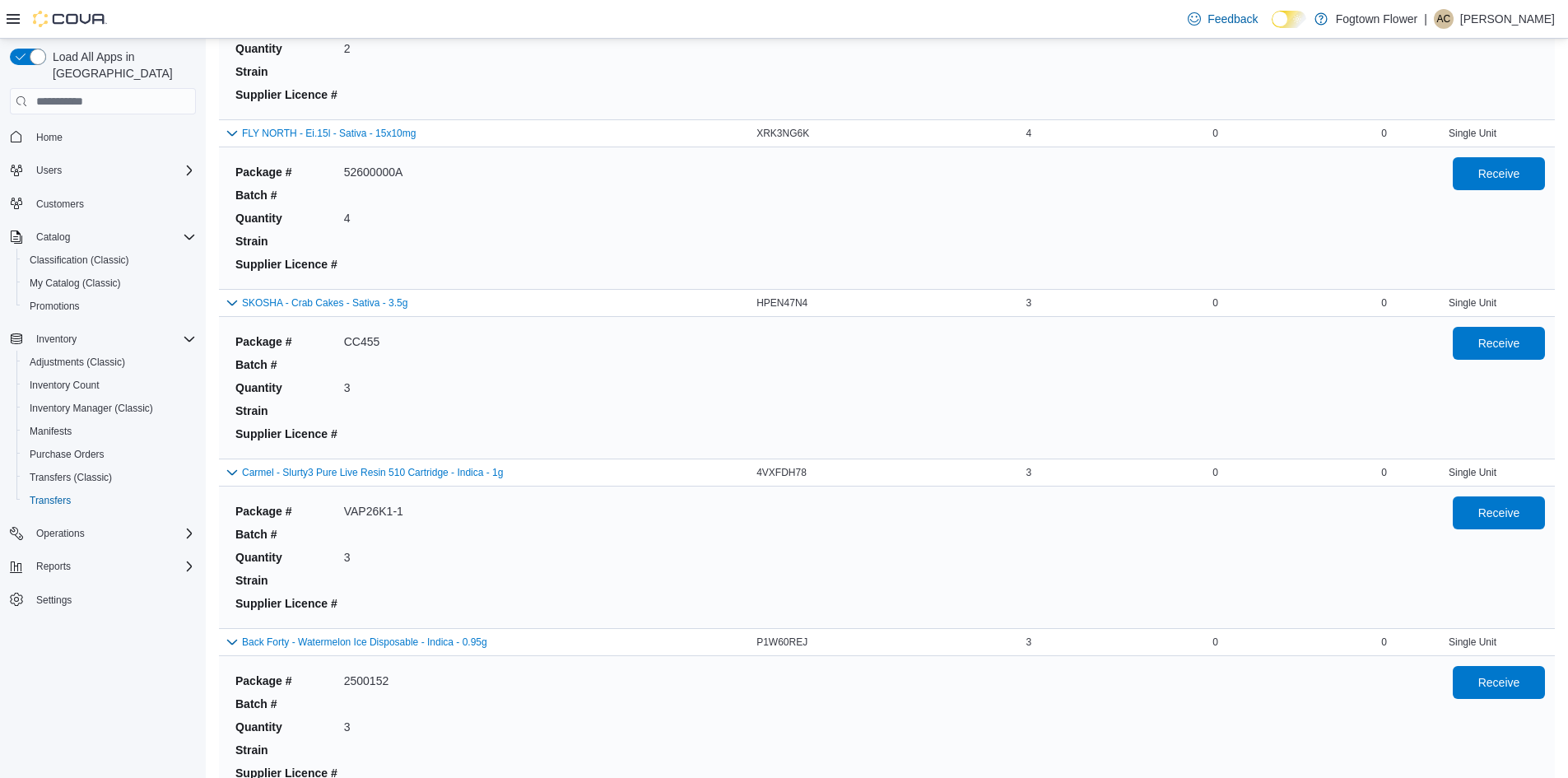
scroll to position [4796, 0]
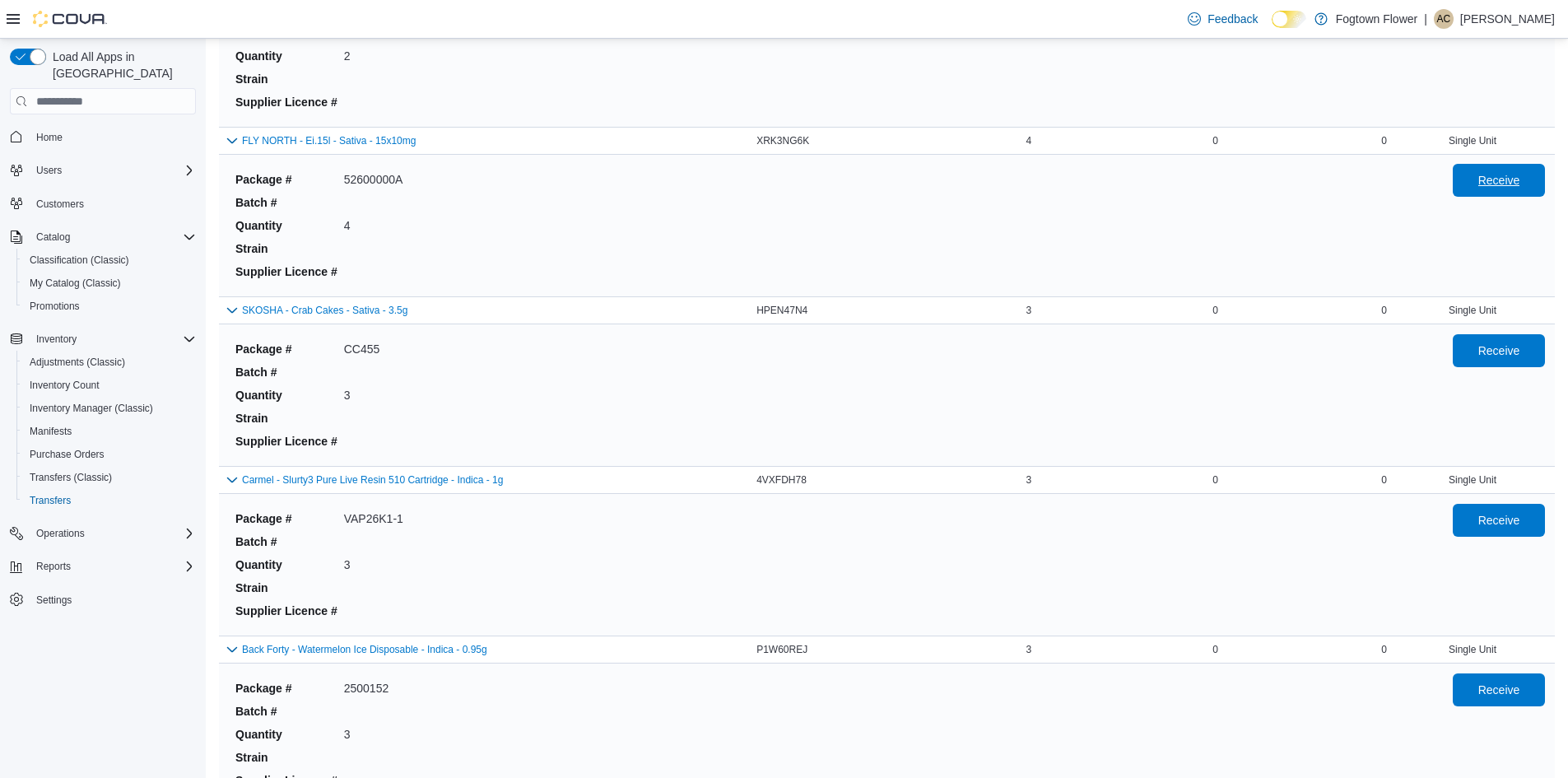
click at [1512, 183] on span "Receive" at bounding box center [1499, 180] width 42 height 16
click at [1520, 353] on span "Receive" at bounding box center [1499, 350] width 42 height 16
click at [1513, 521] on span "Receive" at bounding box center [1499, 519] width 42 height 16
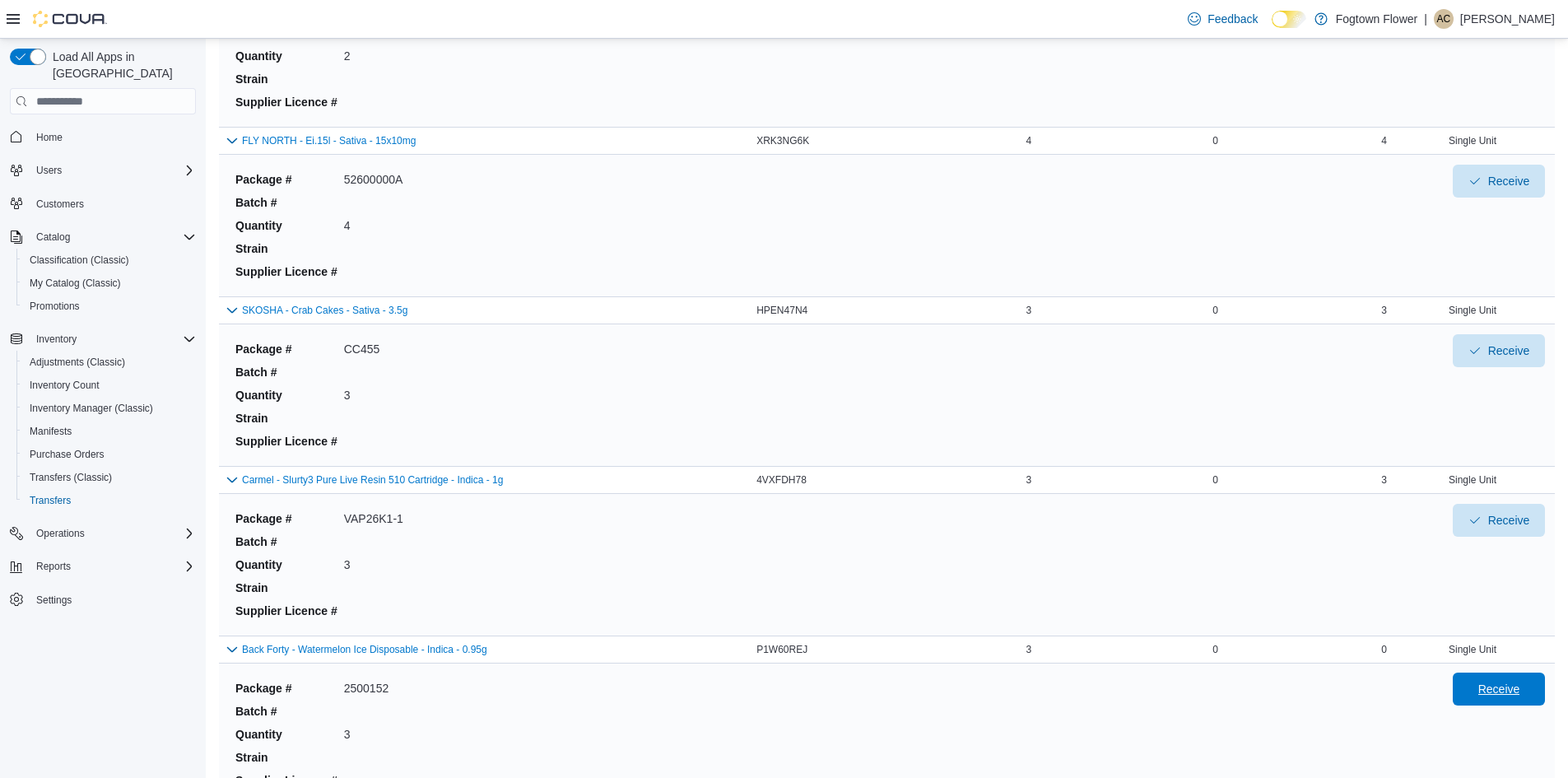
click at [1513, 704] on span "Receive" at bounding box center [1499, 689] width 73 height 33
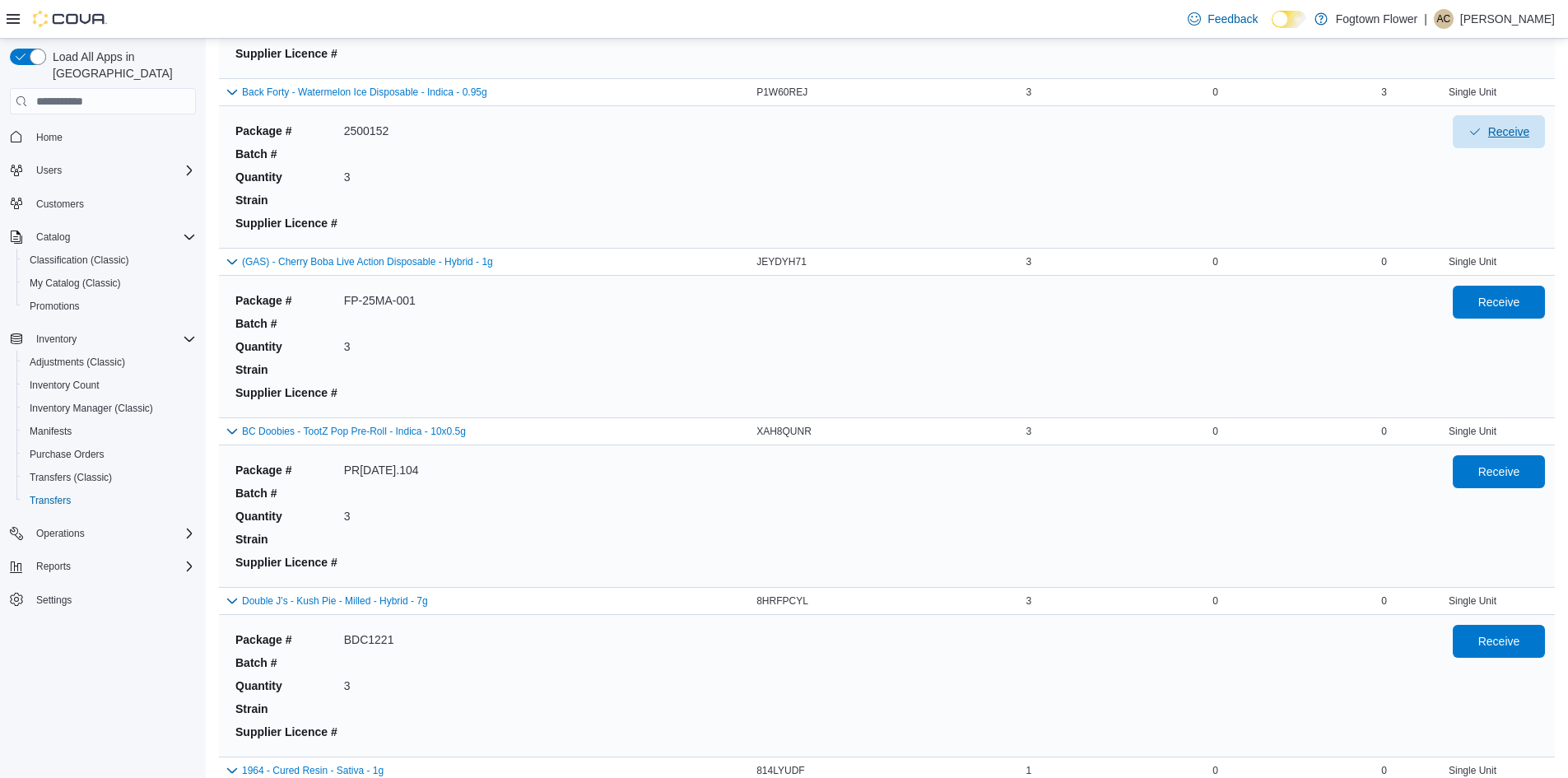
scroll to position [5355, 0]
click at [1516, 303] on span "Receive" at bounding box center [1499, 300] width 42 height 16
click at [1507, 478] on span "Receive" at bounding box center [1499, 469] width 42 height 16
click at [1505, 651] on span "Receive" at bounding box center [1499, 639] width 73 height 33
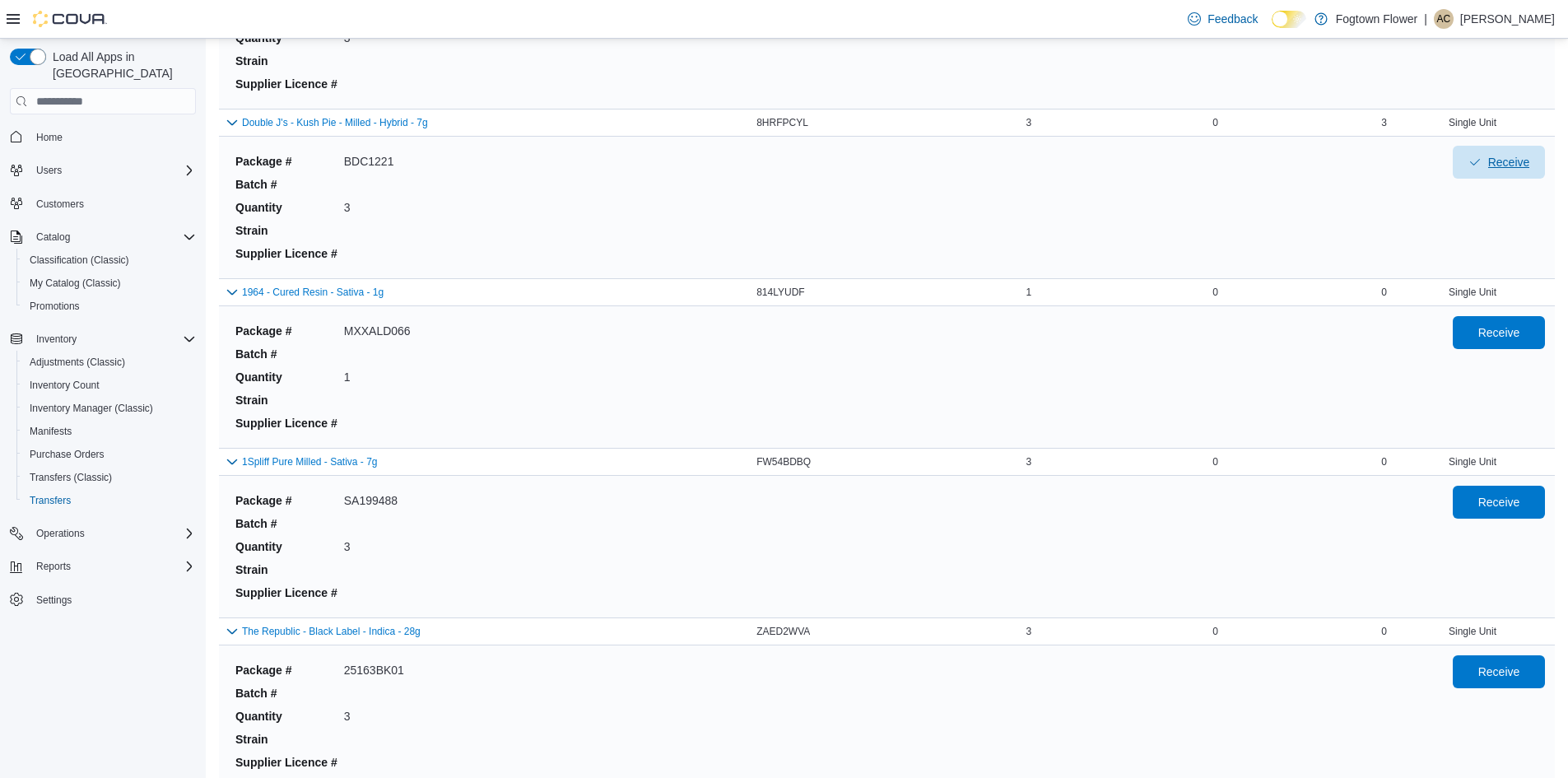
scroll to position [5828, 0]
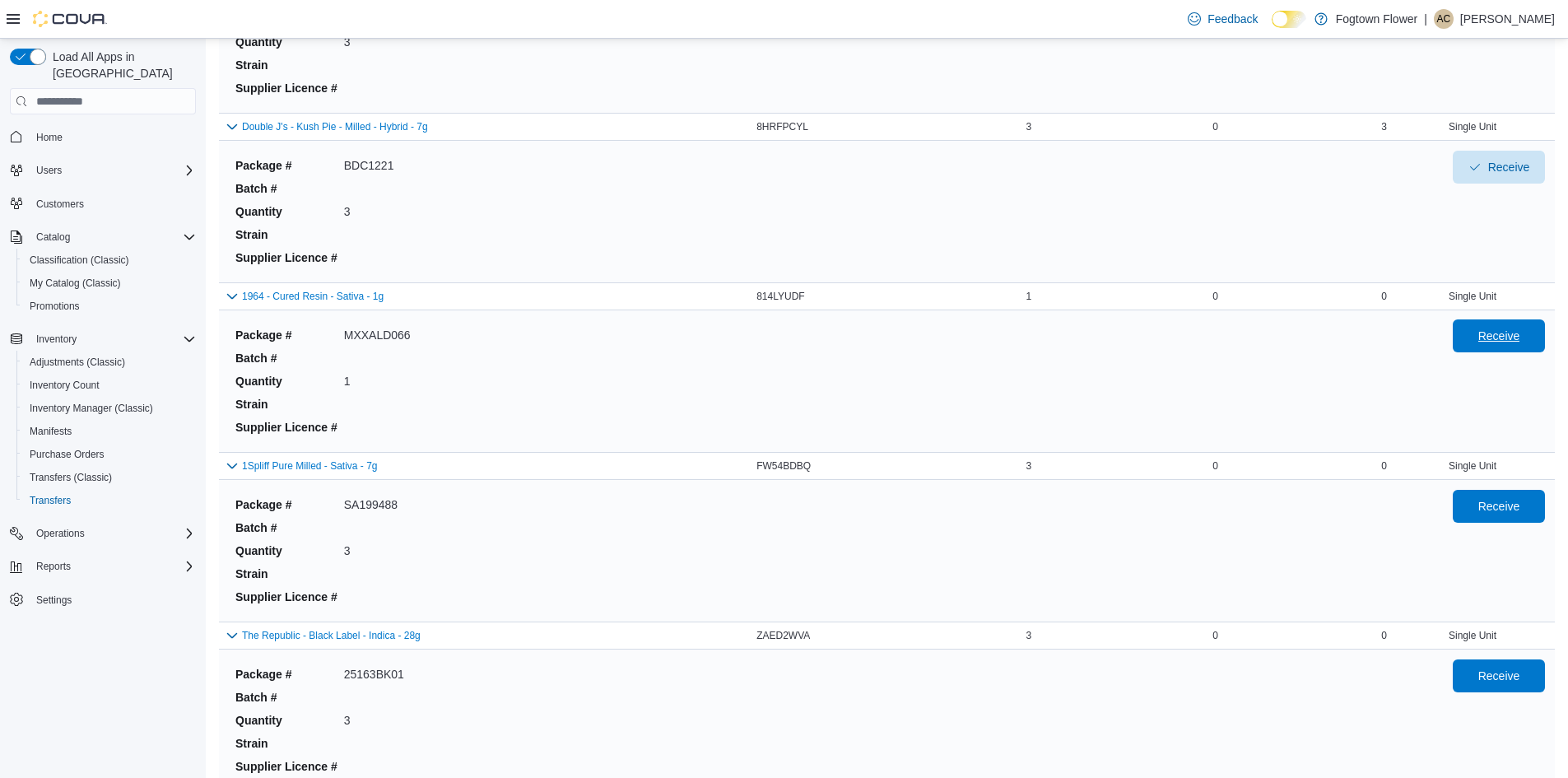
click at [1515, 343] on span "Receive" at bounding box center [1499, 335] width 42 height 16
click at [1500, 517] on span "Receive" at bounding box center [1499, 505] width 73 height 33
click at [1515, 682] on span "Receive" at bounding box center [1499, 675] width 42 height 16
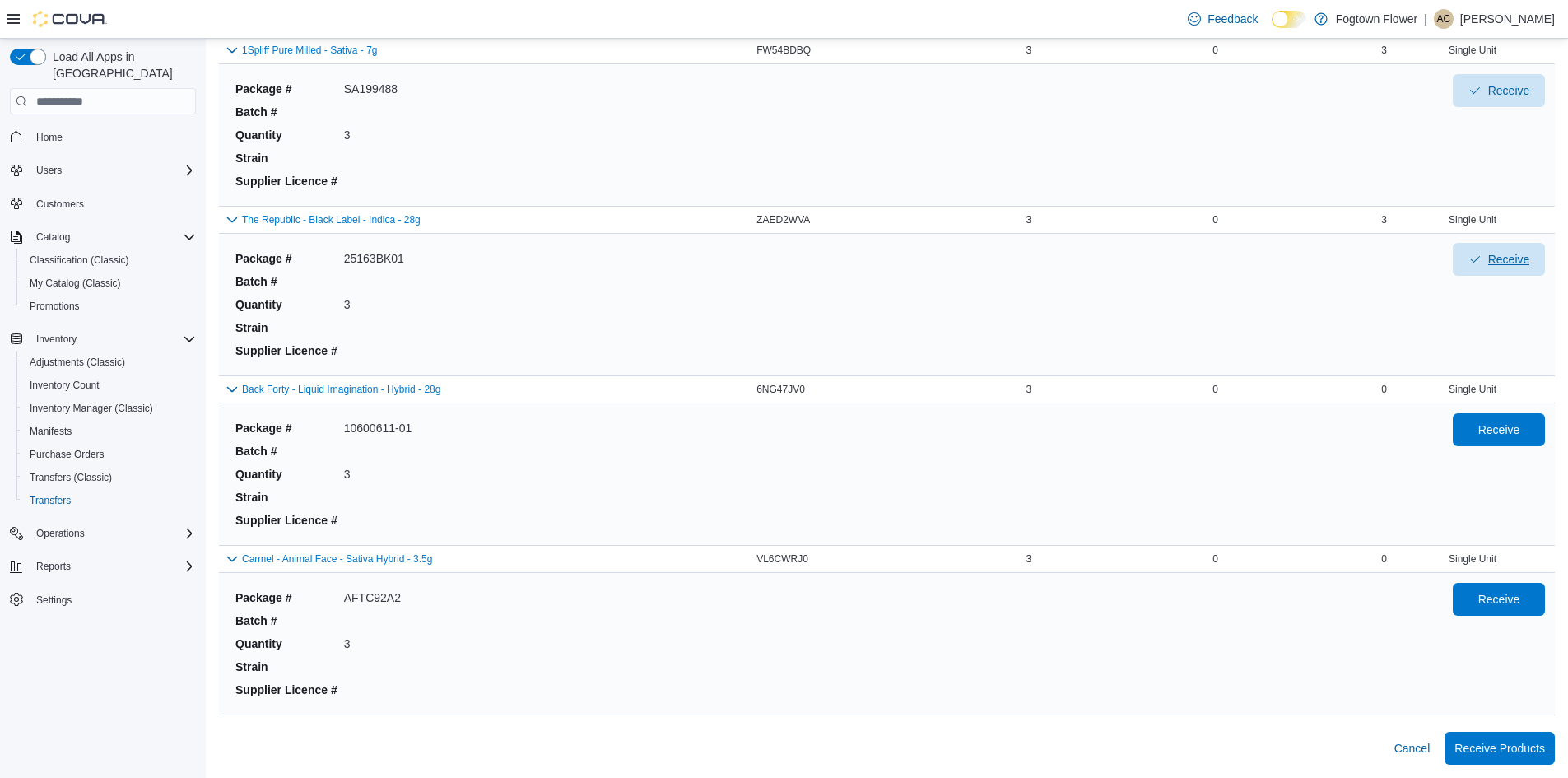
scroll to position [6244, 0]
click at [1516, 432] on span "Receive" at bounding box center [1499, 429] width 42 height 16
click at [1512, 604] on span "Receive" at bounding box center [1499, 599] width 42 height 16
click at [1498, 754] on span "Receive Products" at bounding box center [1500, 748] width 91 height 16
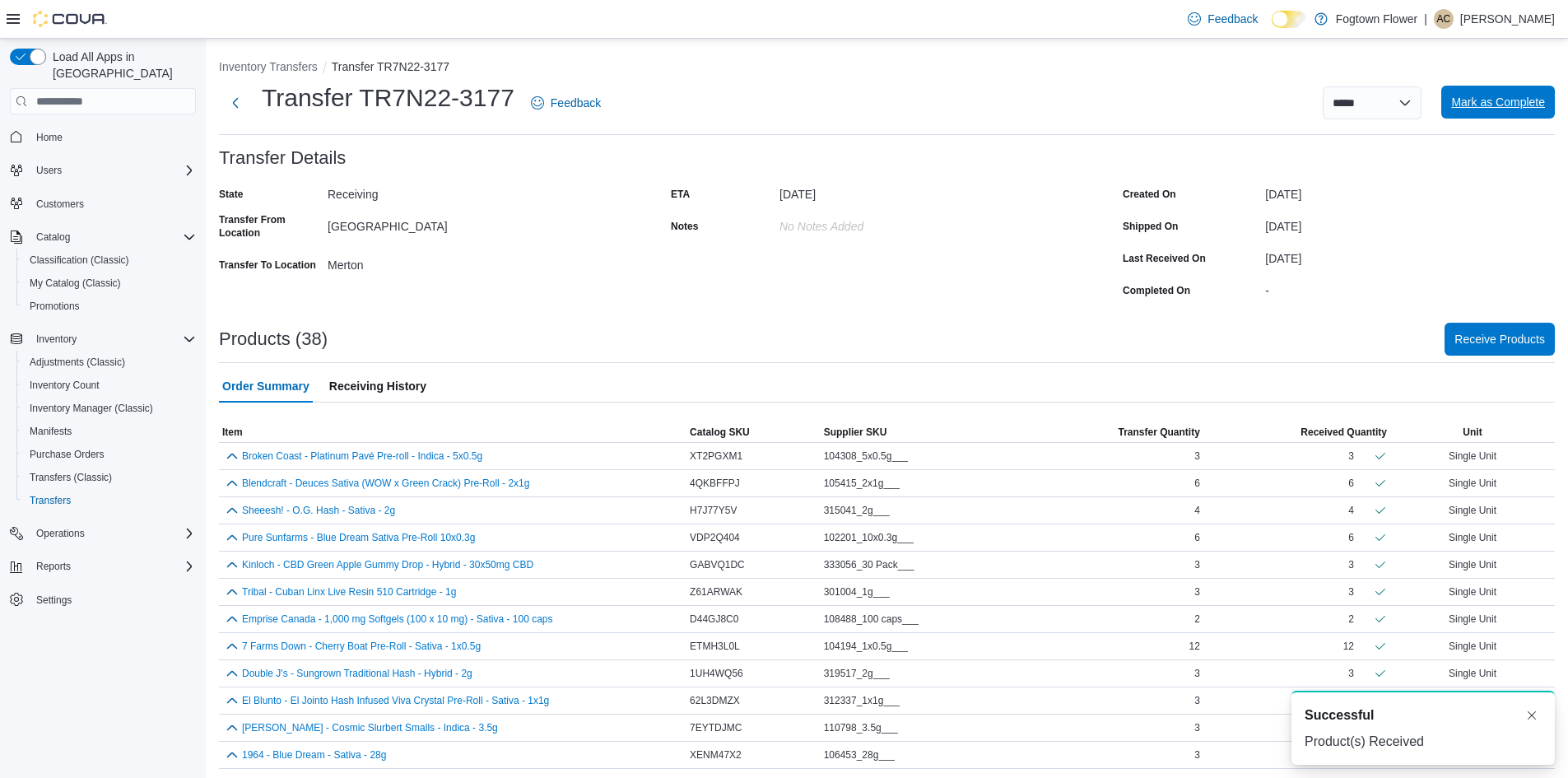
click at [1506, 100] on span "Mark as Complete" at bounding box center [1498, 102] width 94 height 16
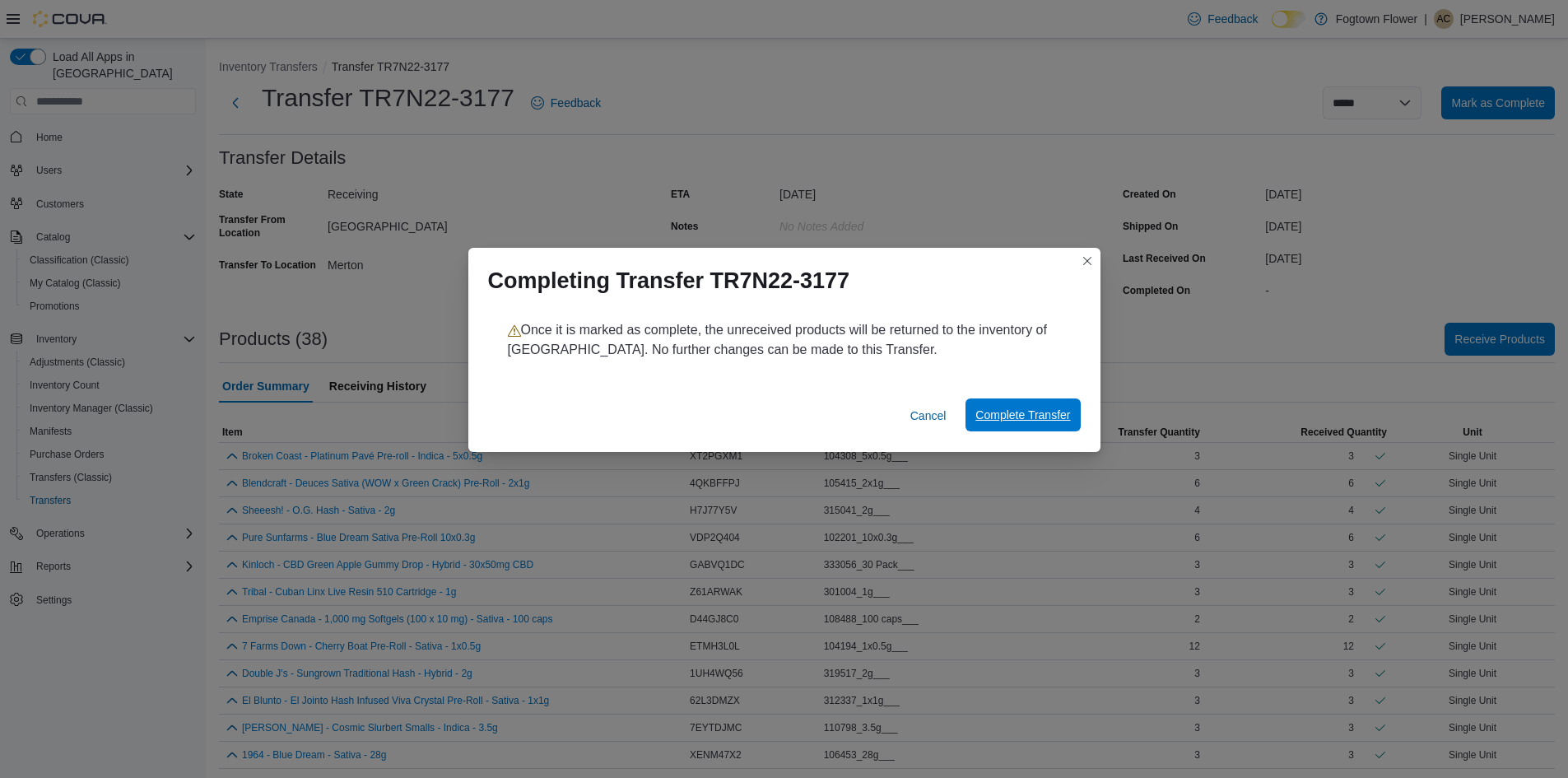
click at [1048, 416] on span "Complete Transfer" at bounding box center [1023, 415] width 95 height 16
